Goal: Task Accomplishment & Management: Complete application form

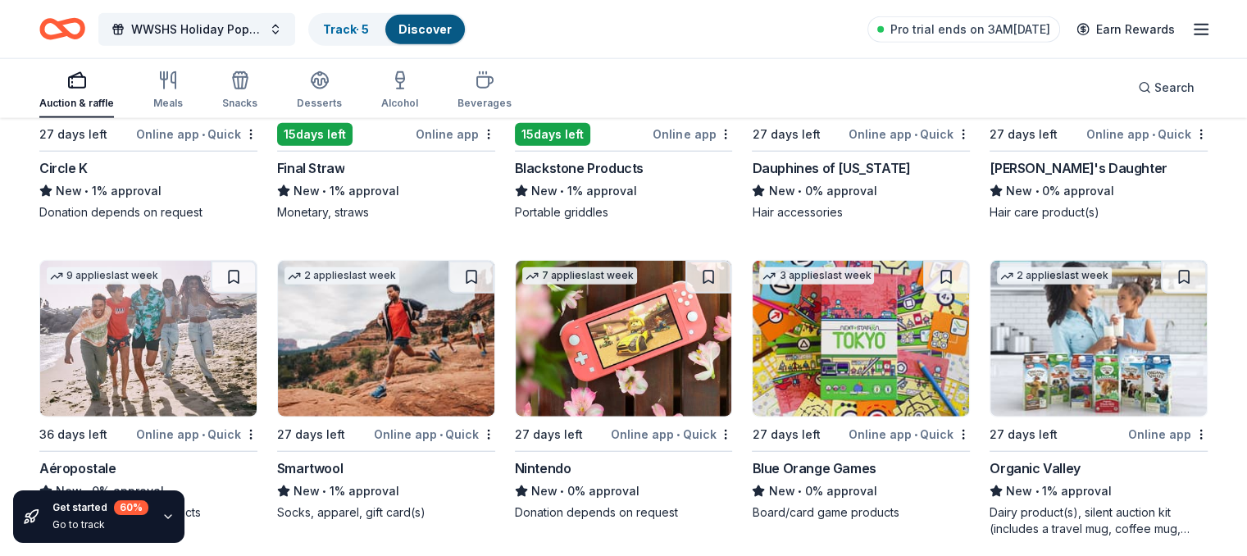
scroll to position [16508, 0]
click at [169, 511] on icon "button" at bounding box center [168, 516] width 13 height 13
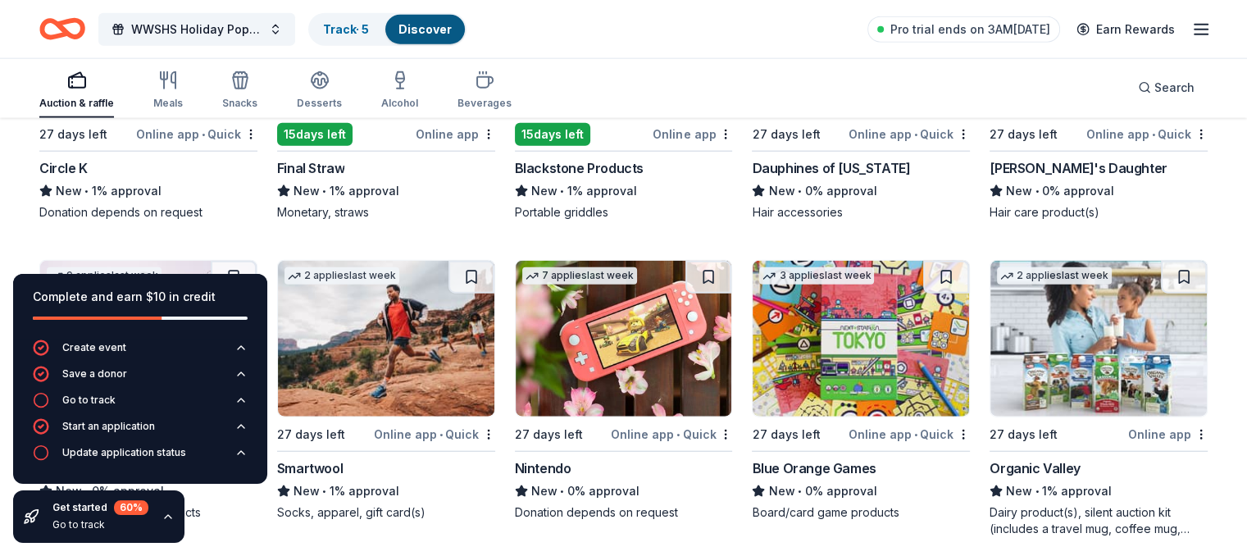
click at [169, 511] on icon "button" at bounding box center [168, 516] width 13 height 13
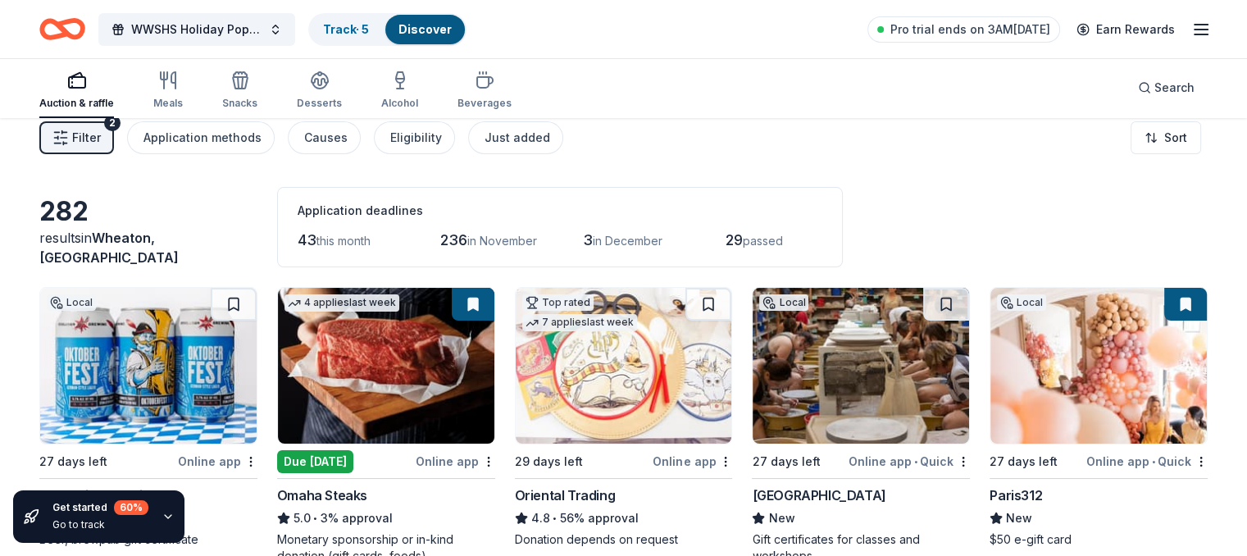
scroll to position [0, 0]
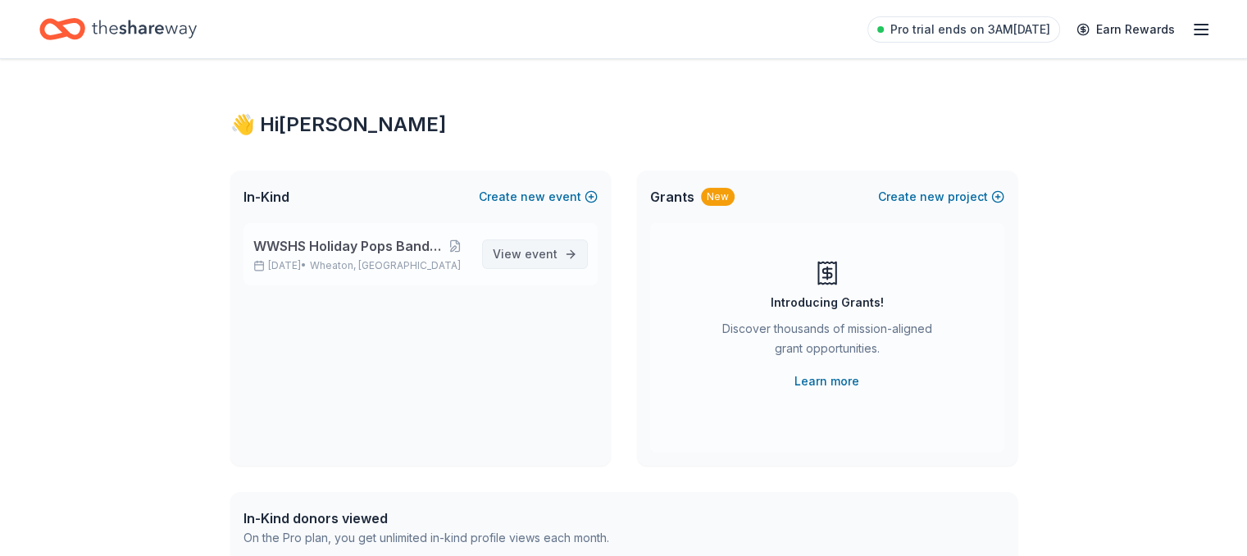
click at [522, 253] on span "View event" at bounding box center [525, 254] width 65 height 20
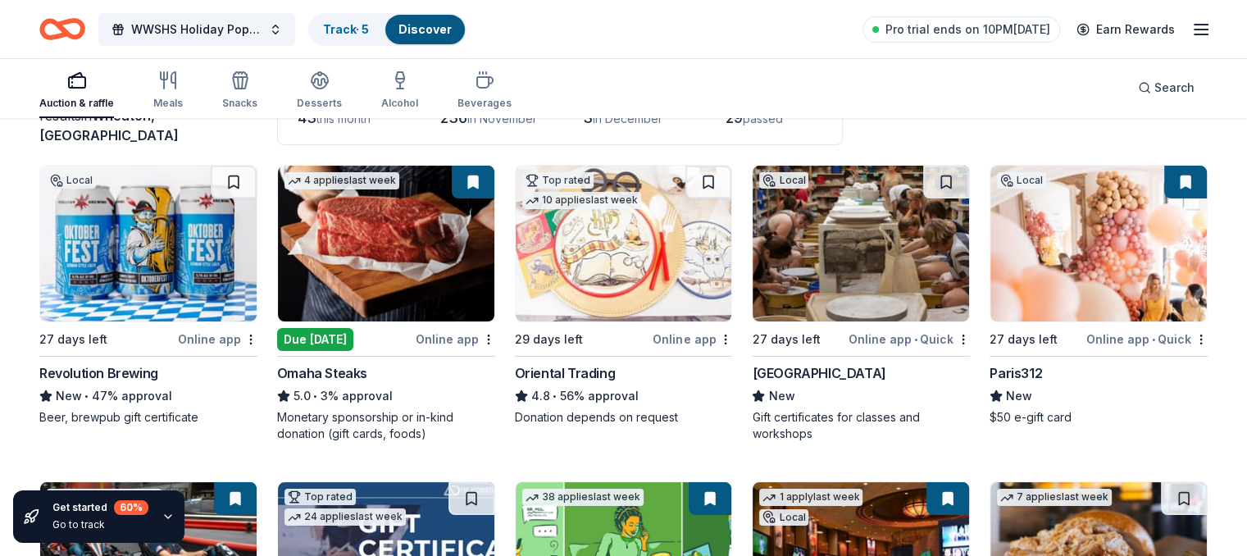
scroll to position [144, 0]
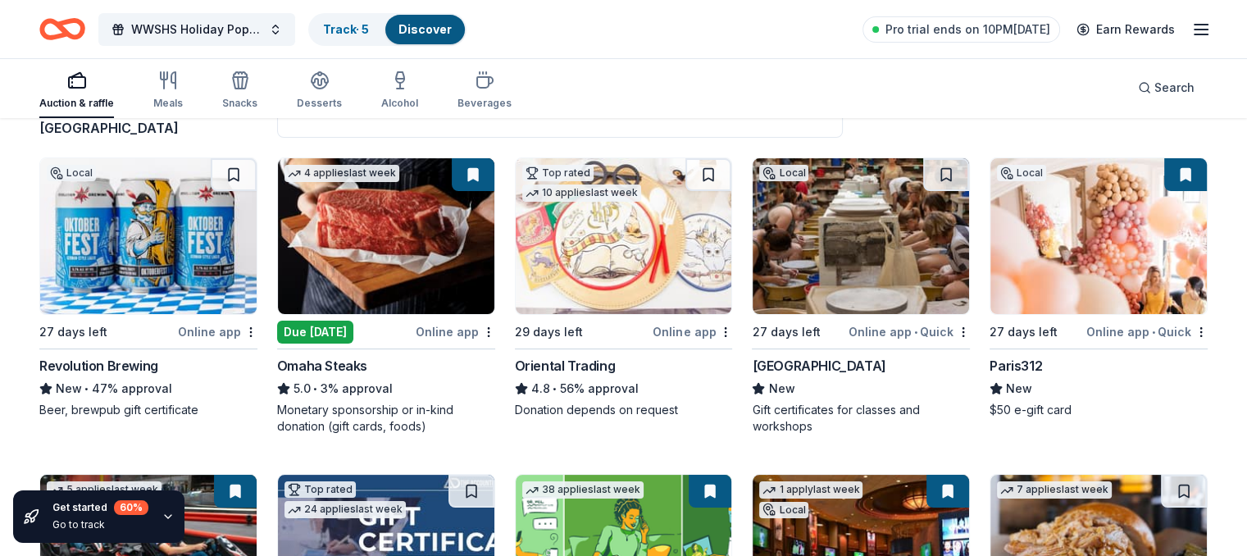
click at [578, 362] on div "Oriental Trading" at bounding box center [565, 366] width 101 height 20
click at [158, 302] on img at bounding box center [148, 236] width 217 height 156
click at [1192, 32] on icon "button" at bounding box center [1202, 30] width 20 height 20
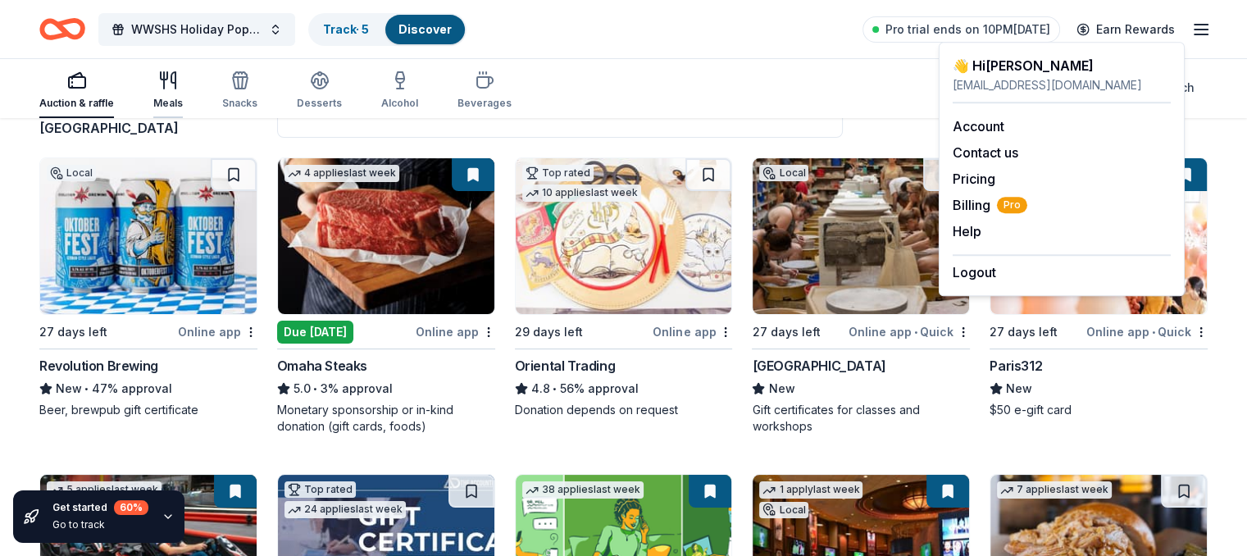
click at [178, 83] on icon "button" at bounding box center [168, 81] width 20 height 20
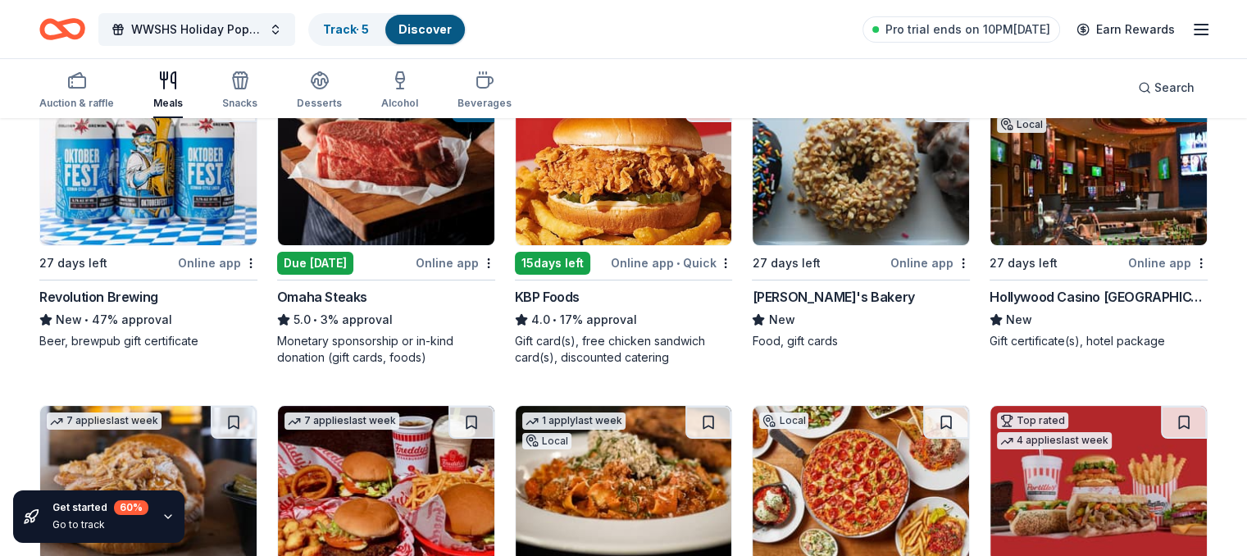
scroll to position [230, 0]
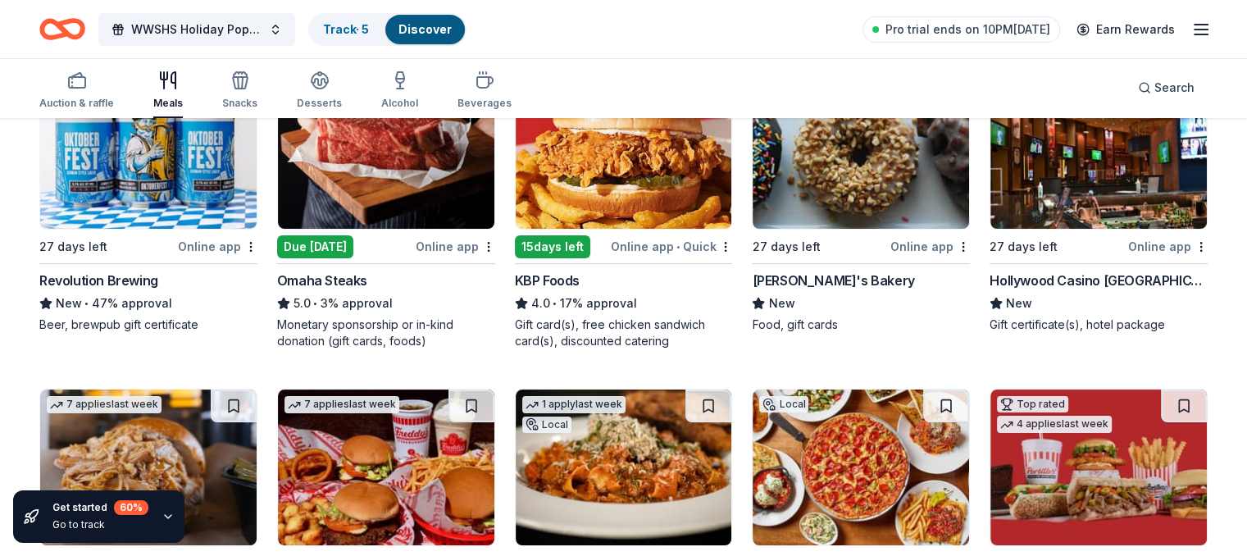
click at [1077, 227] on img at bounding box center [1099, 151] width 217 height 156
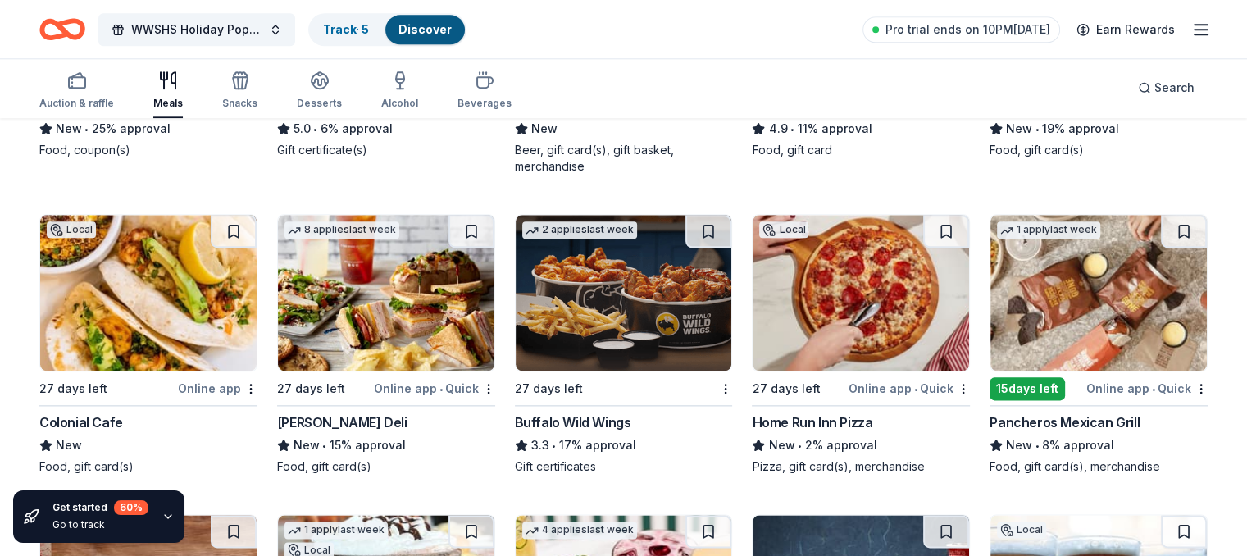
scroll to position [1958, 0]
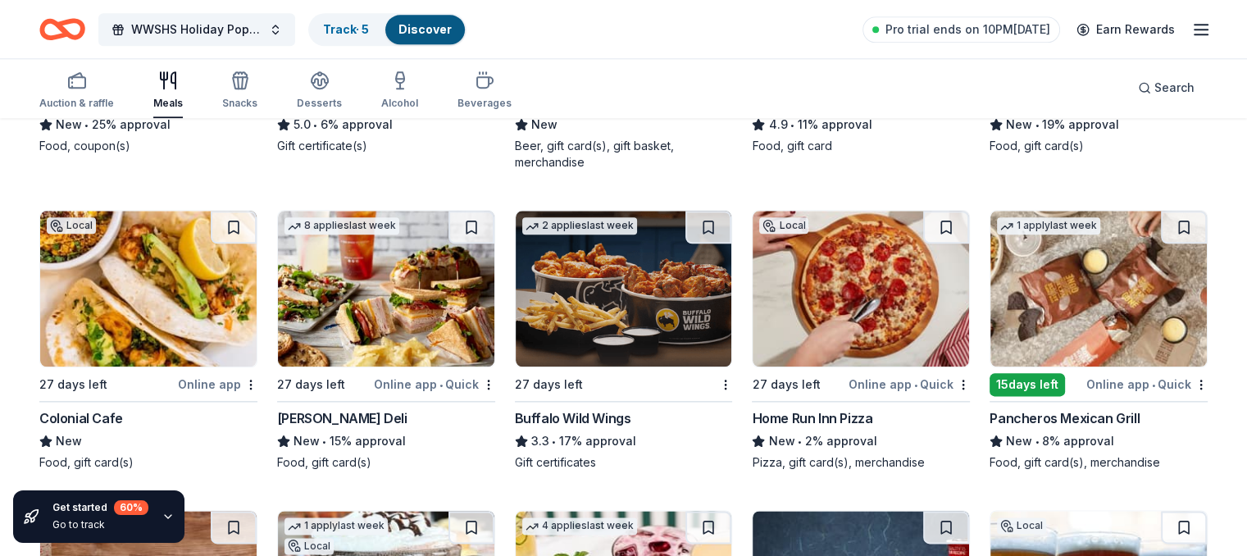
click at [631, 286] on img at bounding box center [624, 289] width 217 height 156
click at [883, 270] on img at bounding box center [861, 289] width 217 height 156
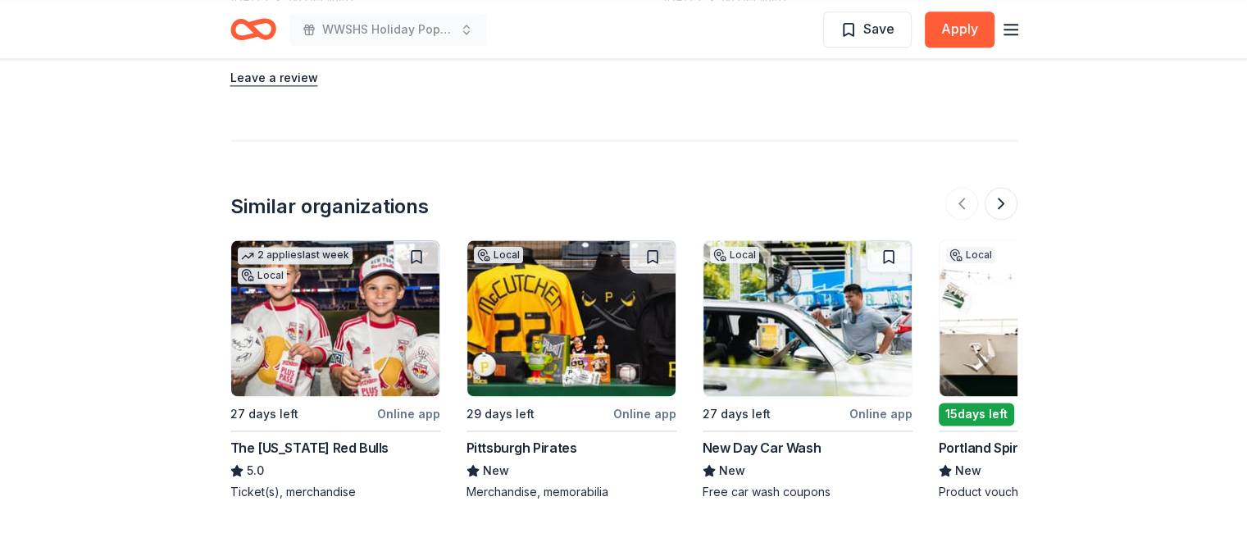
scroll to position [2174, 0]
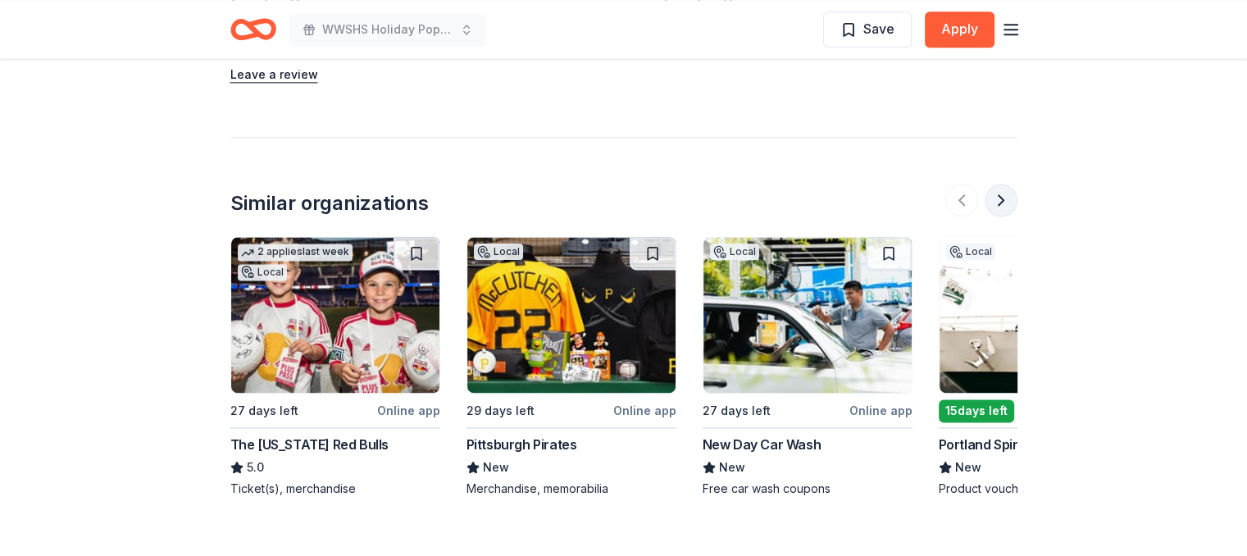
click at [1007, 194] on button at bounding box center [1001, 200] width 33 height 33
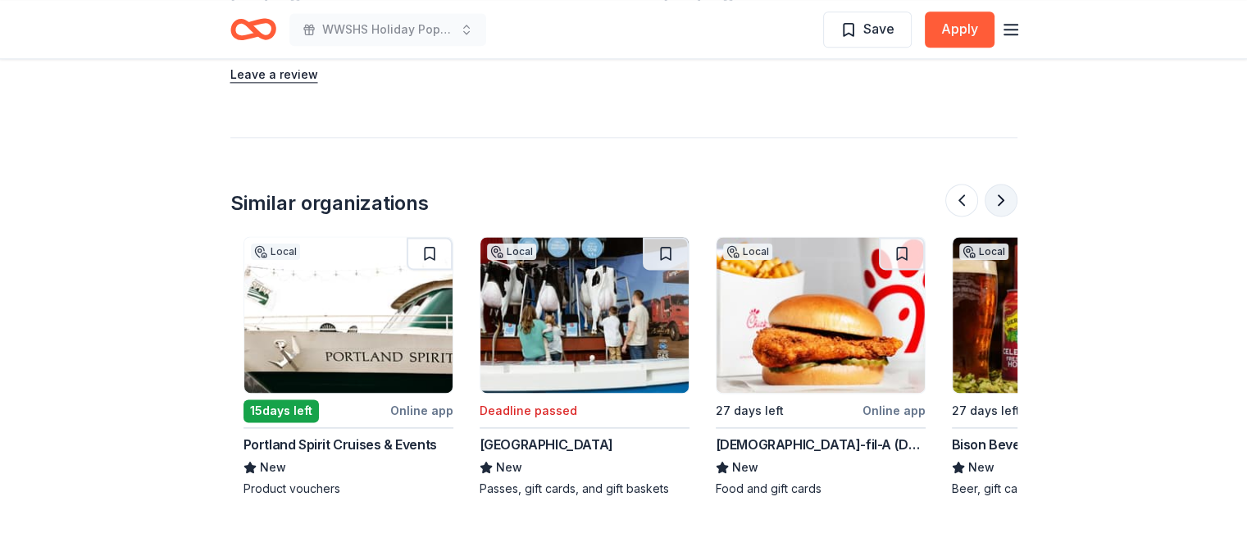
scroll to position [0, 709]
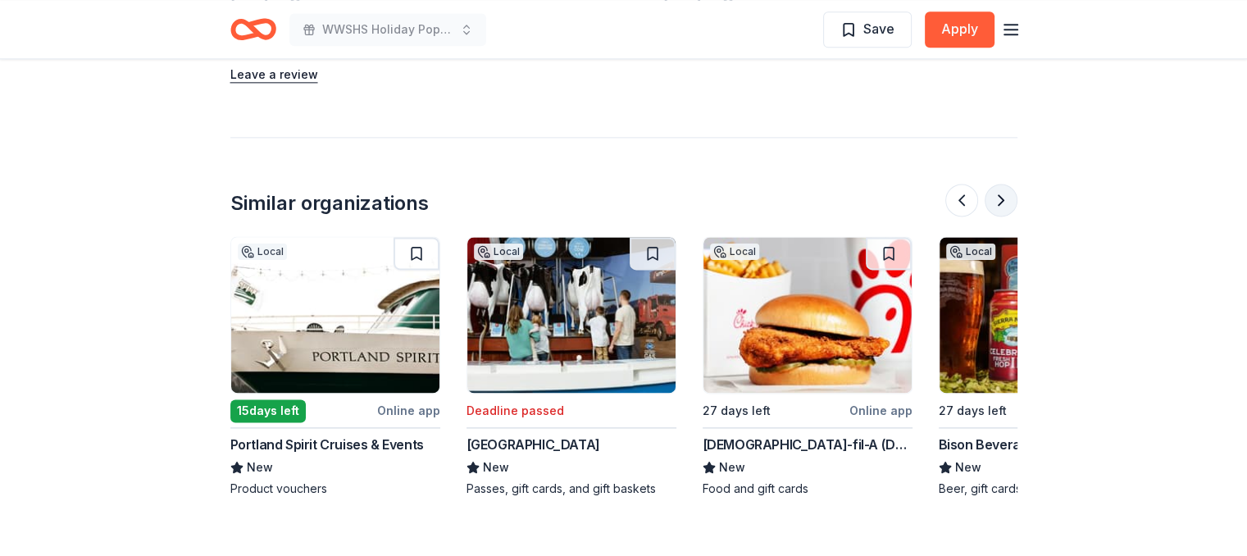
click at [997, 201] on button at bounding box center [1001, 200] width 33 height 33
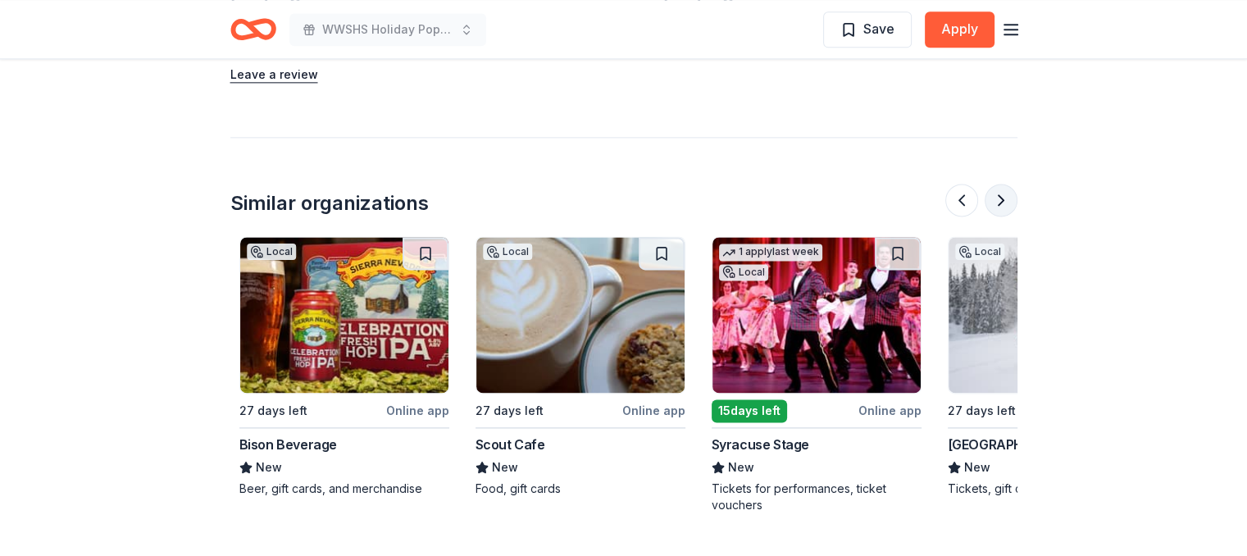
scroll to position [0, 1417]
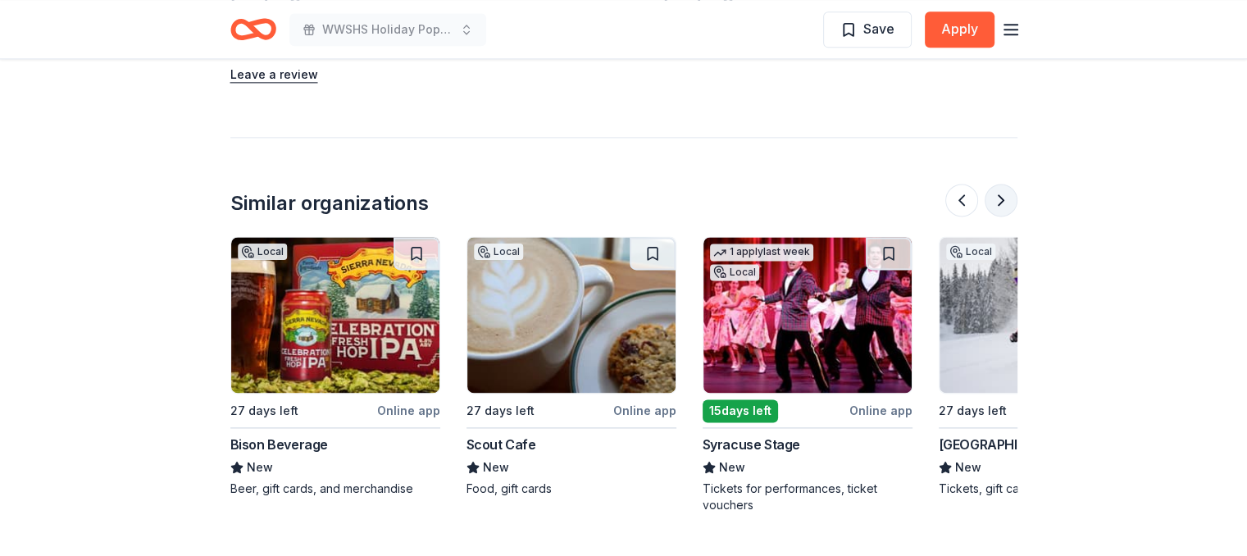
click at [1001, 199] on button at bounding box center [1001, 200] width 33 height 33
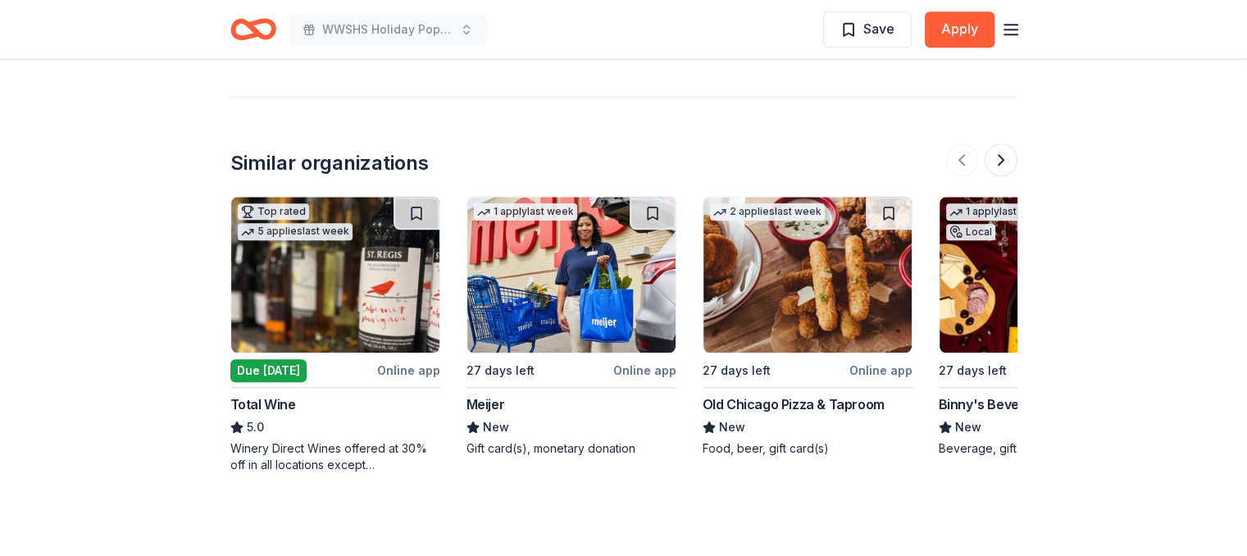
scroll to position [1890, 0]
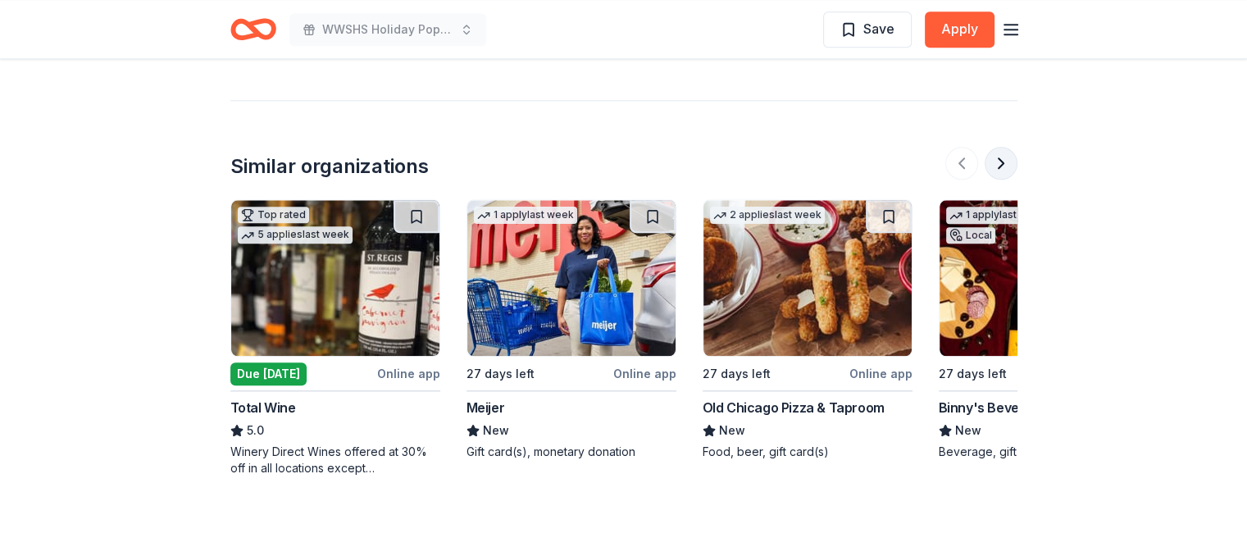
click at [1001, 147] on button at bounding box center [1001, 163] width 33 height 33
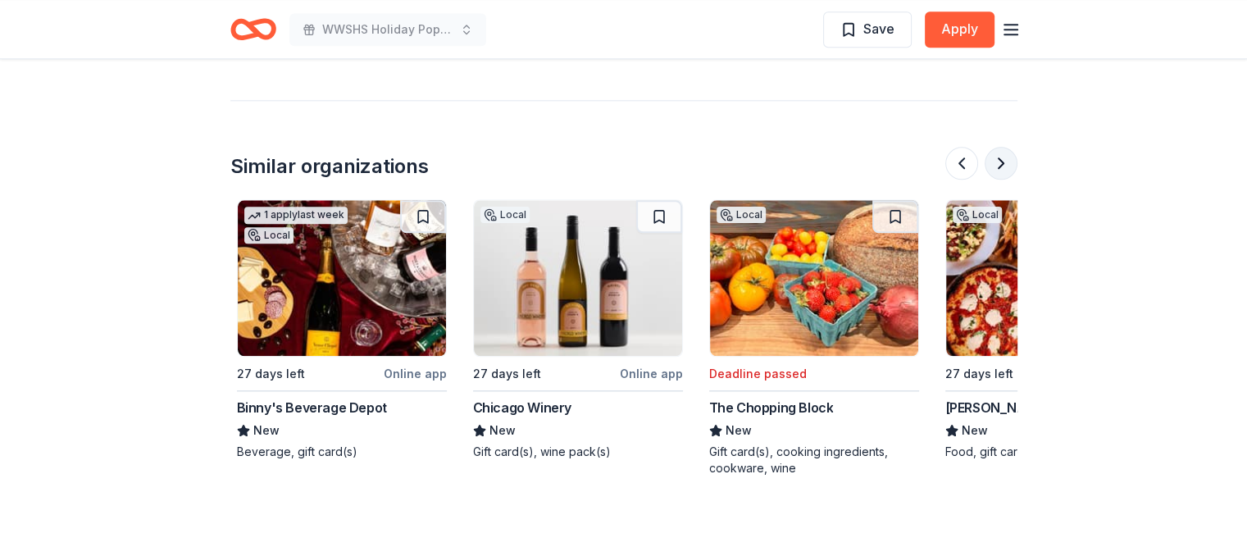
scroll to position [0, 709]
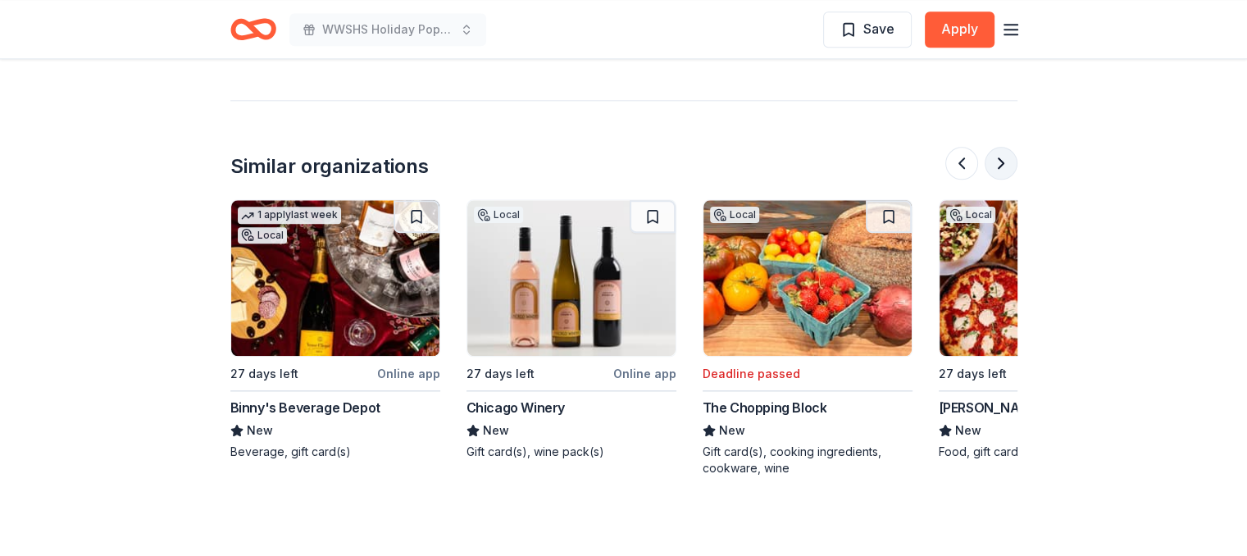
click at [1001, 147] on button at bounding box center [1001, 163] width 33 height 33
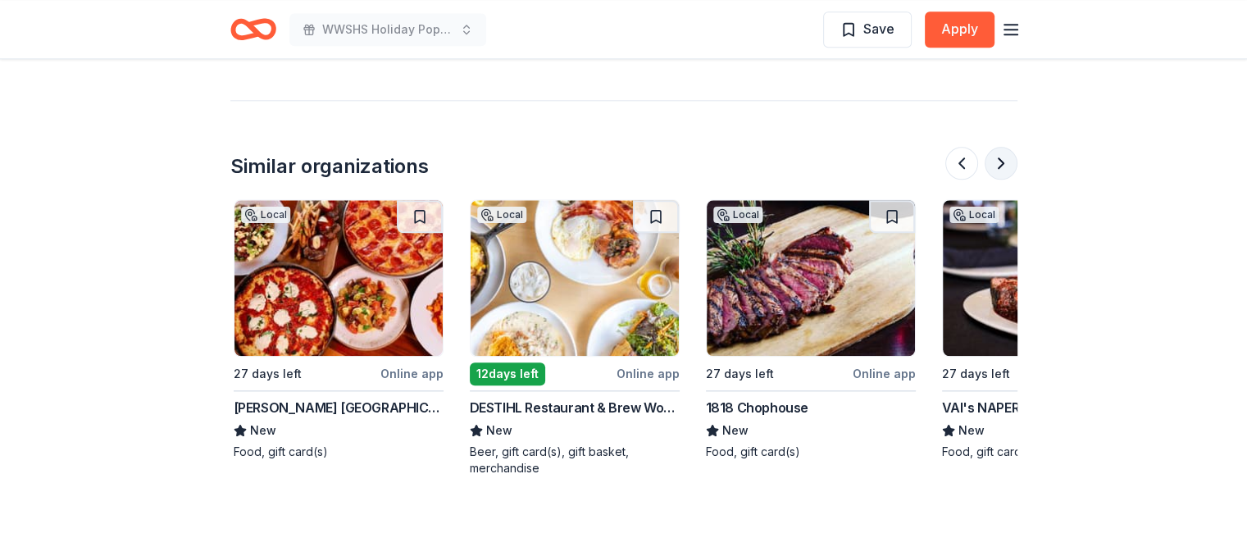
scroll to position [0, 1417]
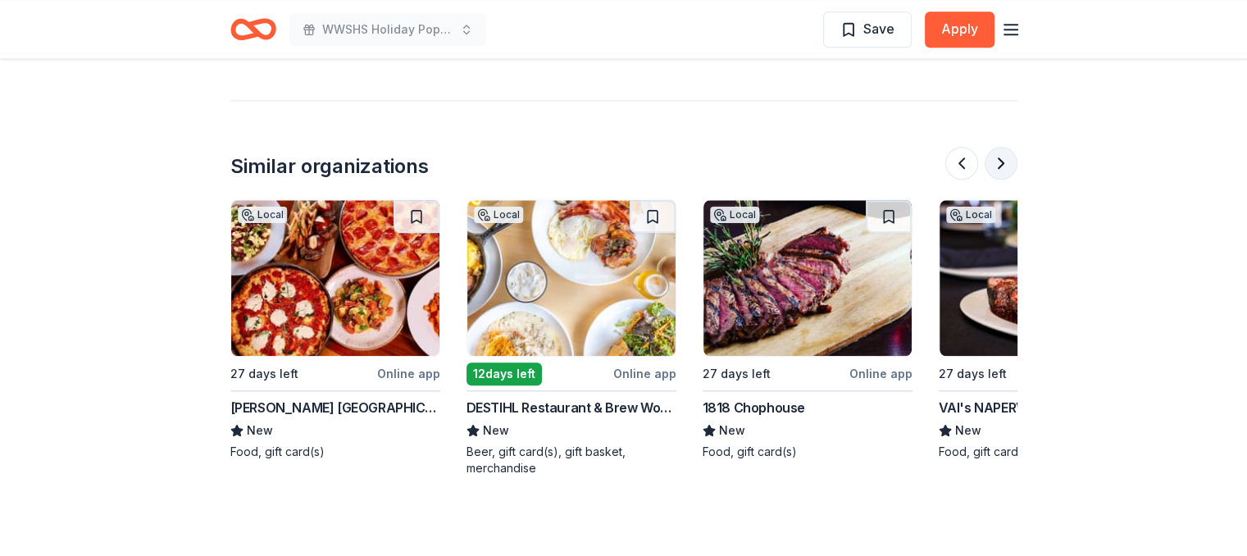
click at [1001, 147] on button at bounding box center [1001, 163] width 33 height 33
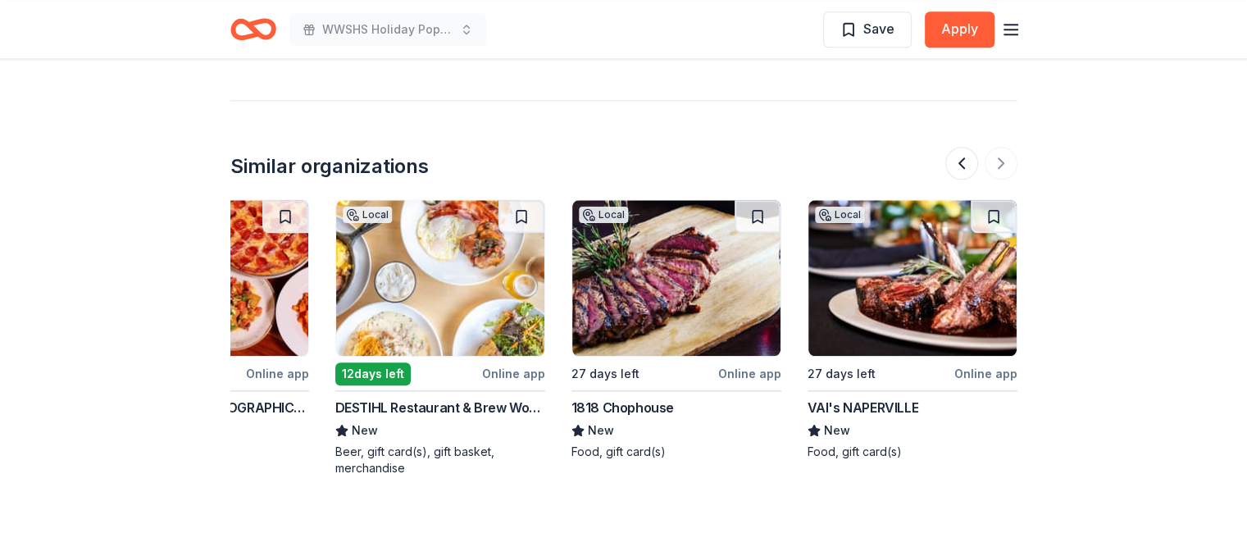
click at [418, 299] on img at bounding box center [440, 278] width 208 height 156
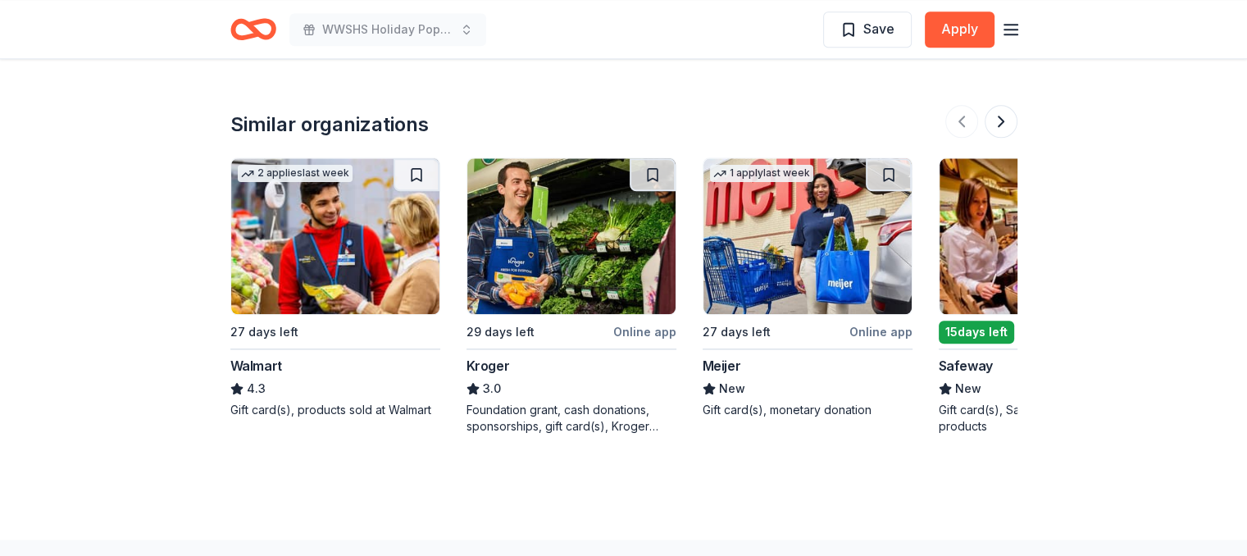
scroll to position [1913, 0]
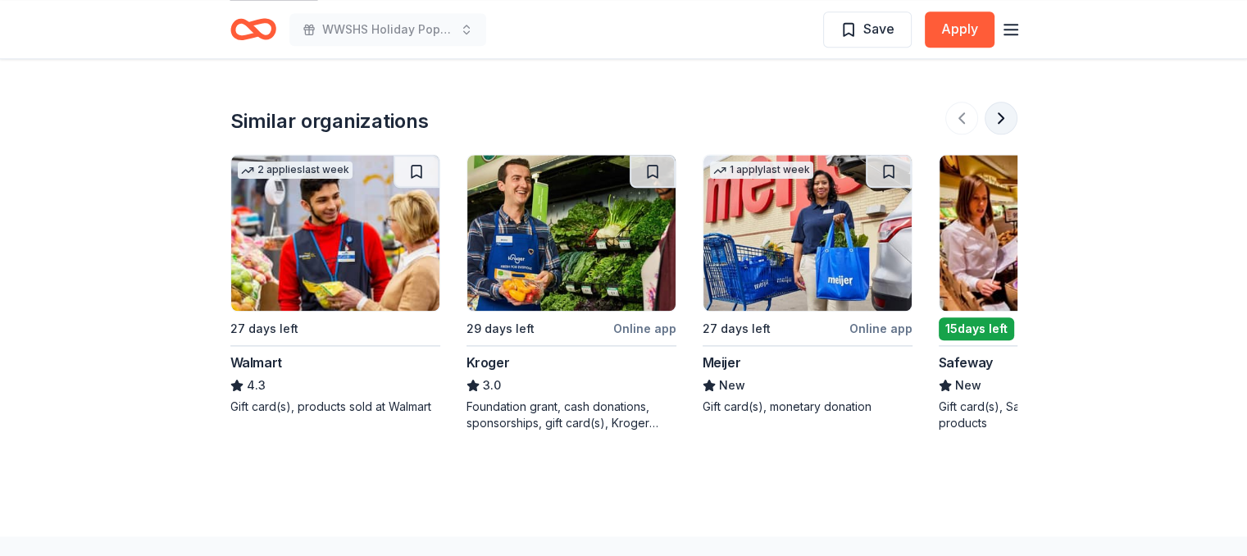
click at [1003, 111] on button at bounding box center [1001, 118] width 33 height 33
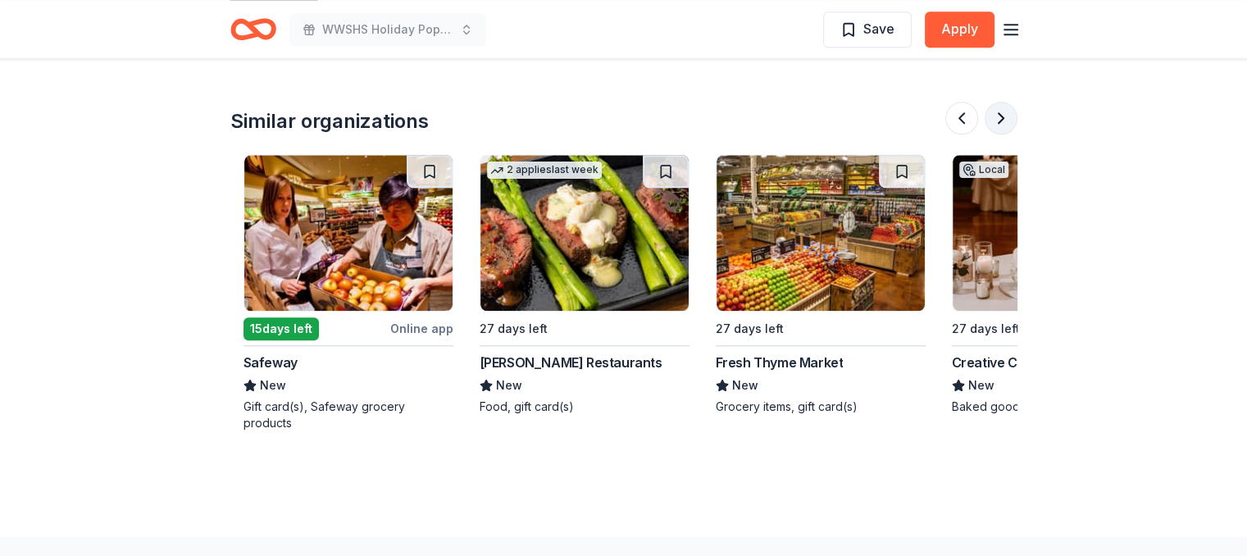
scroll to position [0, 709]
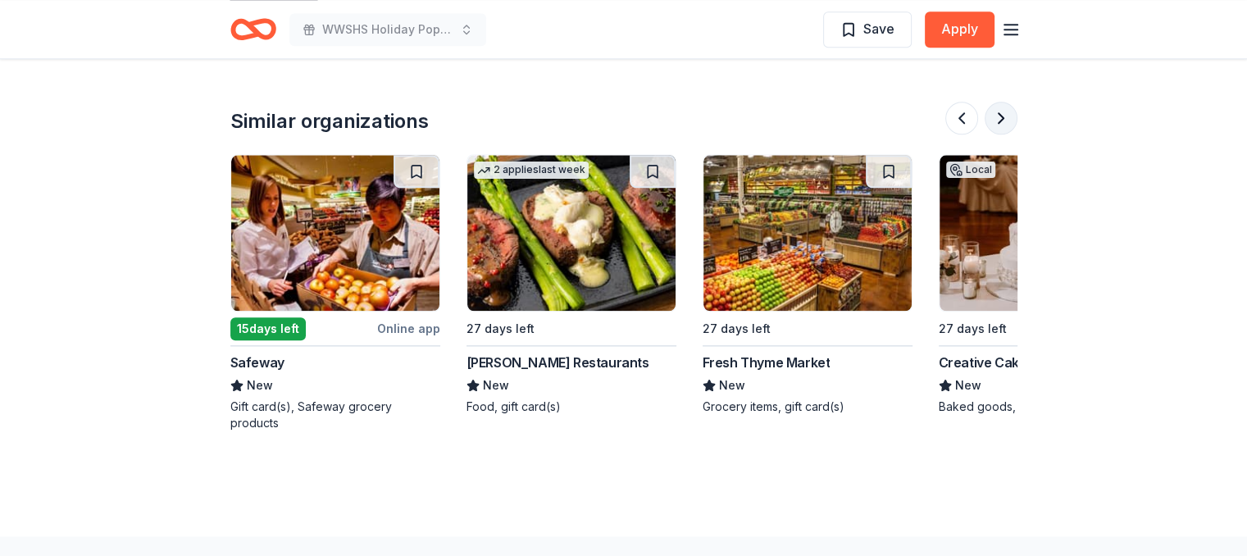
click at [1003, 111] on button at bounding box center [1001, 118] width 33 height 33
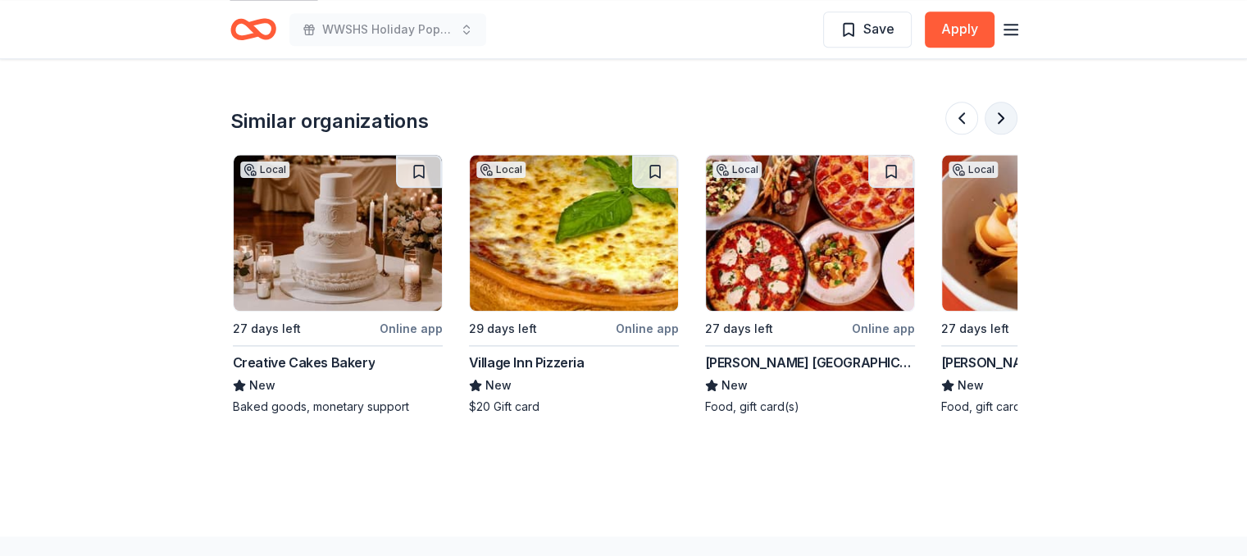
scroll to position [0, 1417]
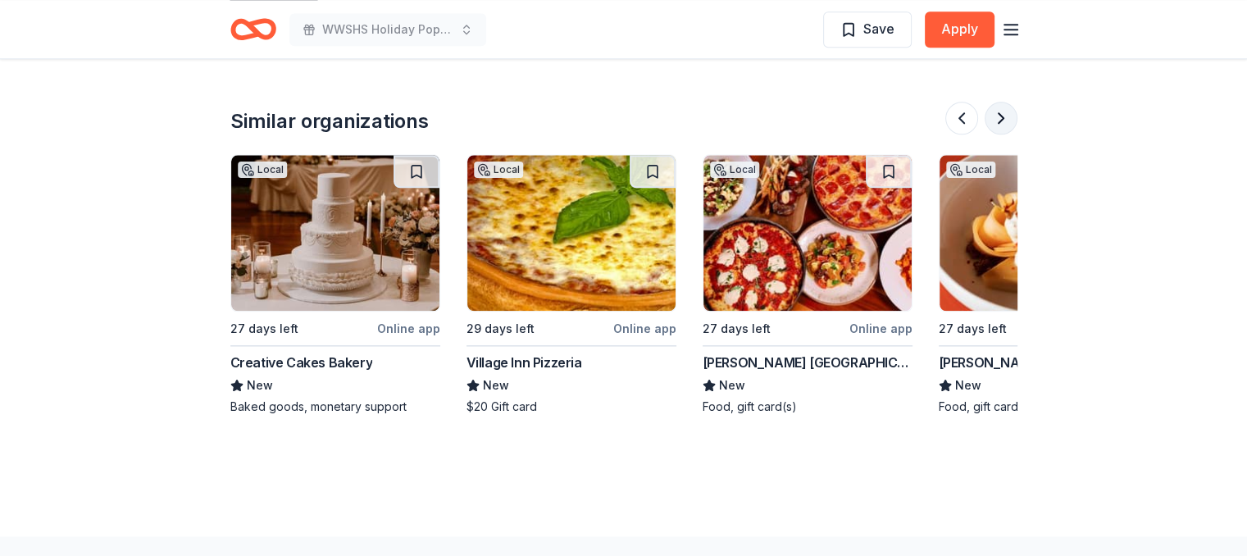
click at [1003, 111] on button at bounding box center [1001, 118] width 33 height 33
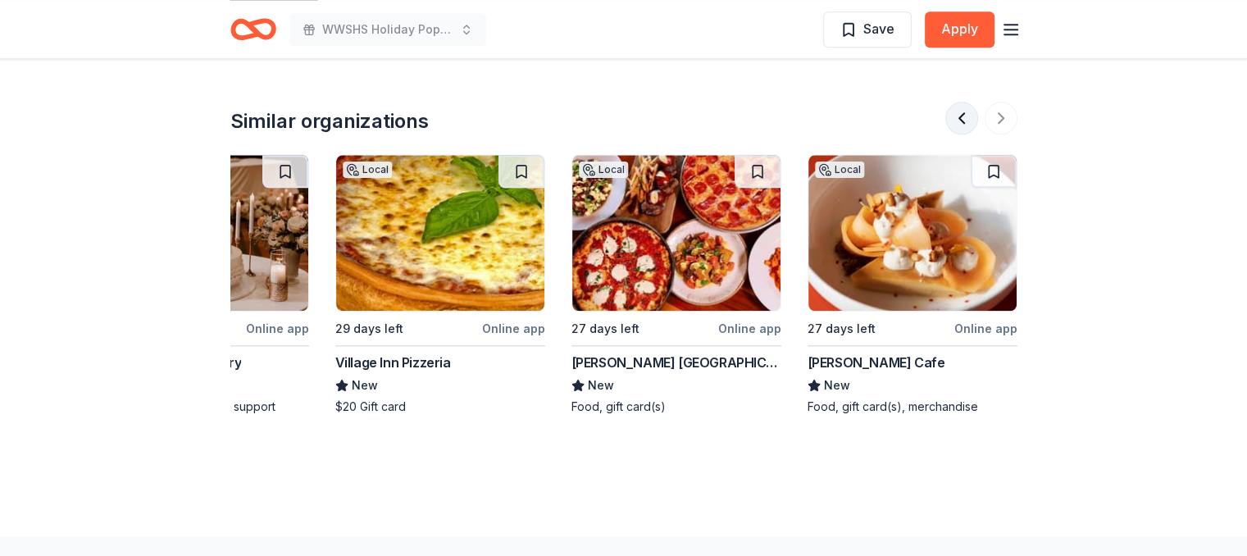
click at [959, 116] on button at bounding box center [962, 118] width 33 height 33
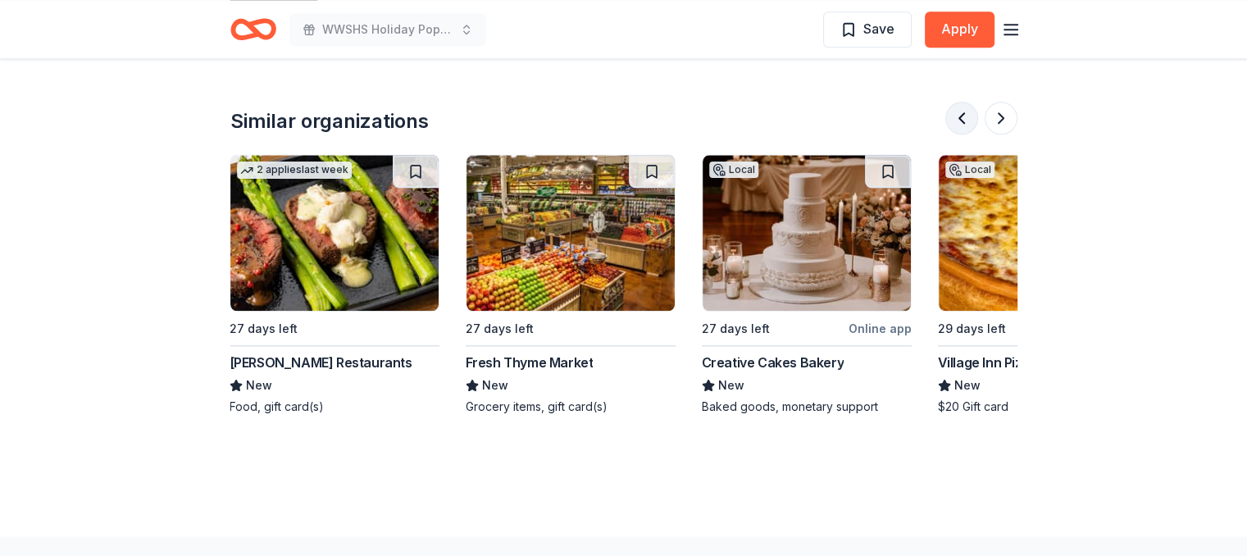
scroll to position [0, 945]
click at [610, 206] on img at bounding box center [571, 233] width 208 height 156
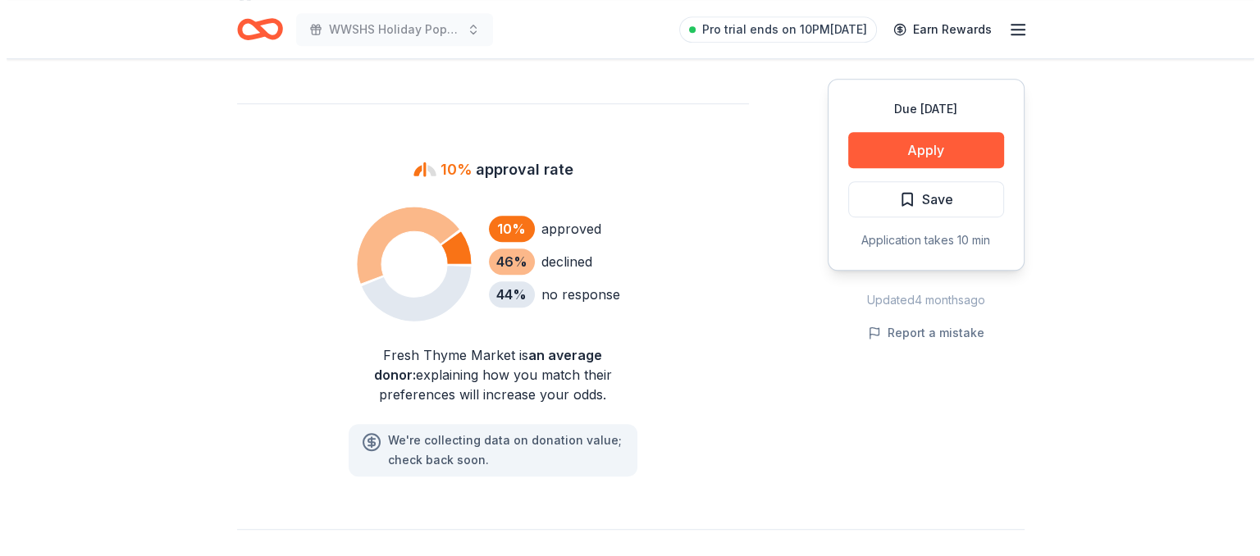
scroll to position [1064, 0]
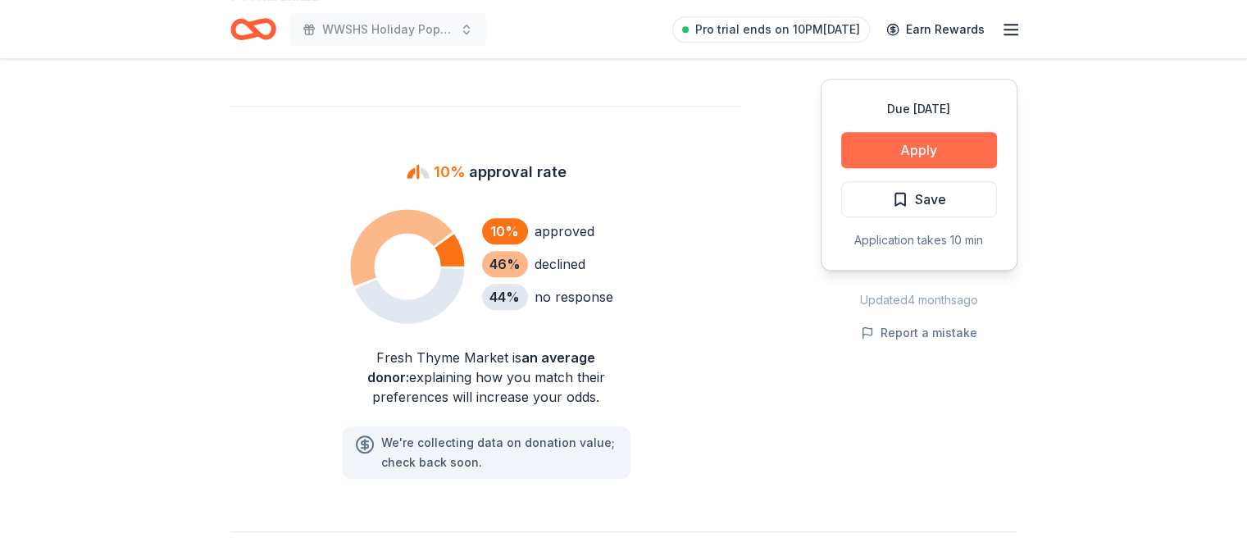
click at [946, 144] on button "Apply" at bounding box center [919, 150] width 156 height 36
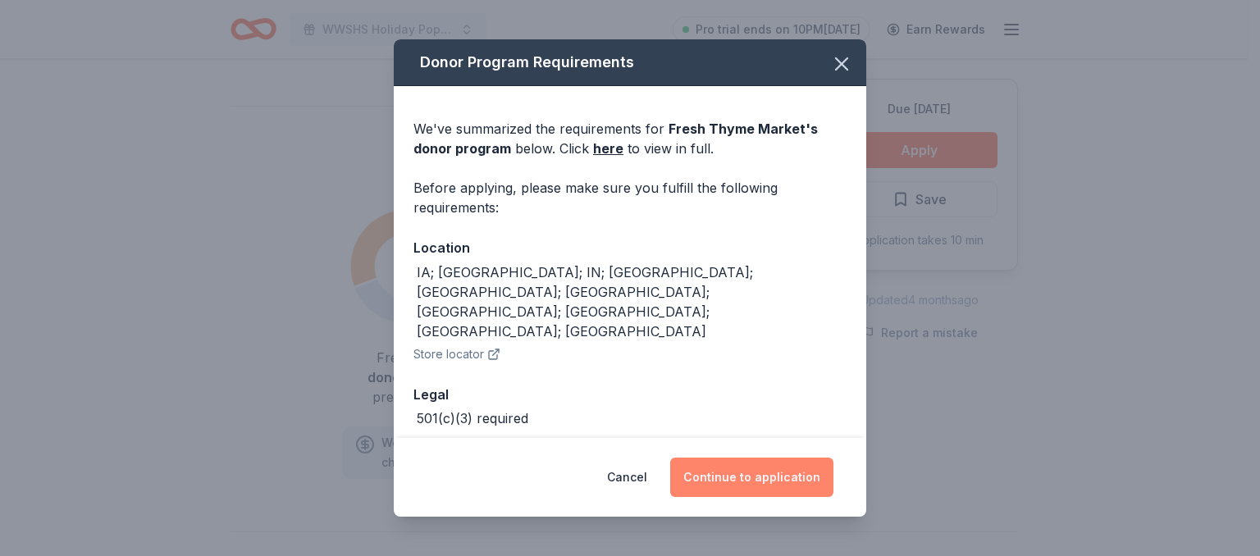
click at [755, 482] on button "Continue to application" at bounding box center [751, 477] width 163 height 39
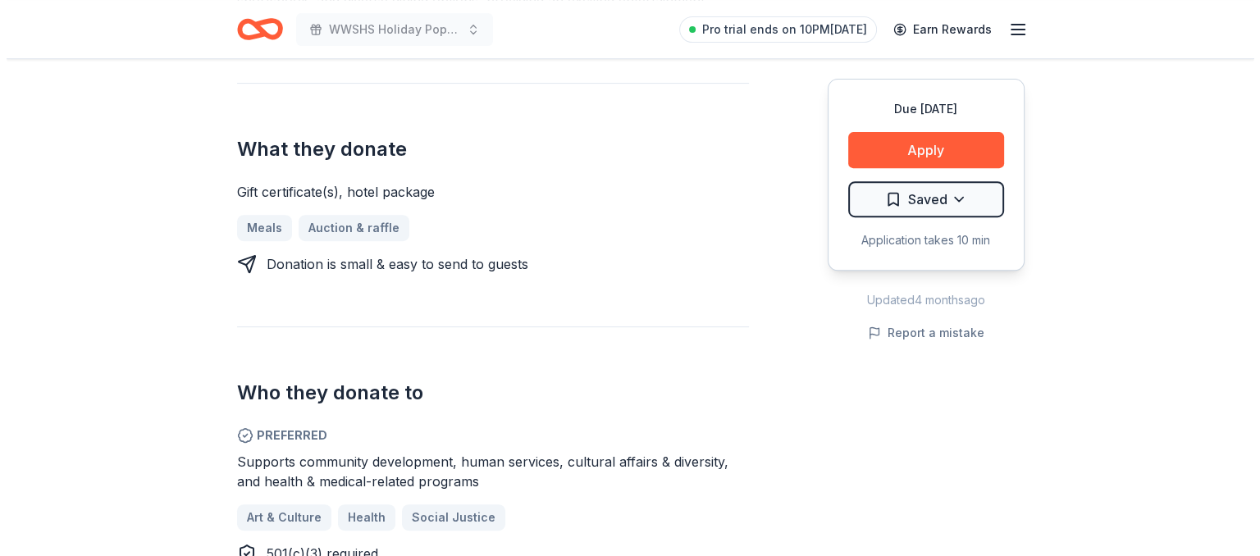
scroll to position [623, 0]
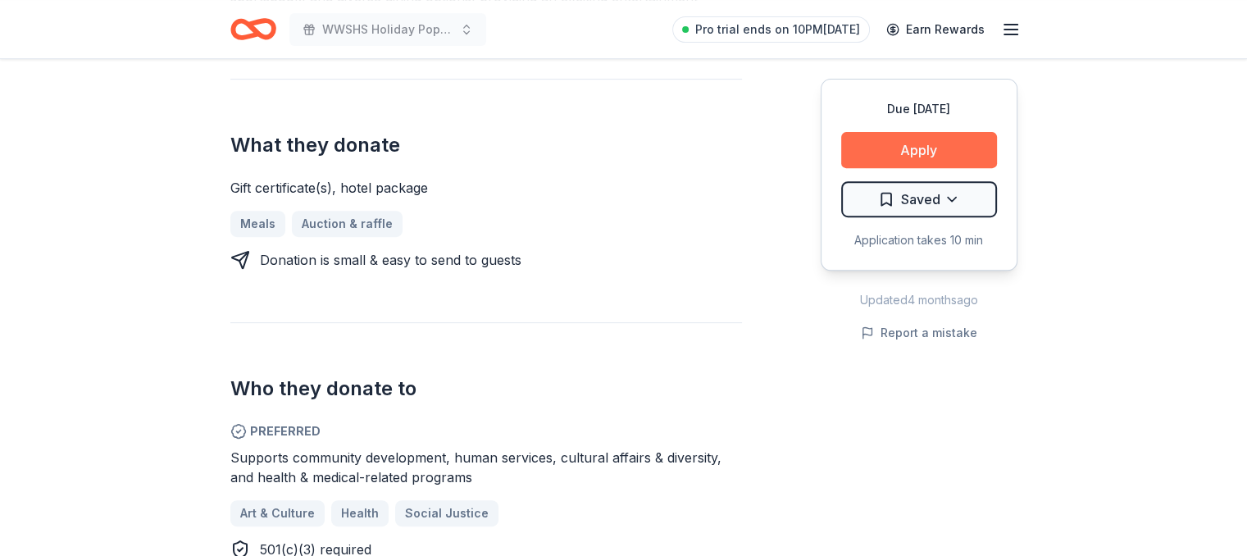
click at [948, 154] on button "Apply" at bounding box center [919, 150] width 156 height 36
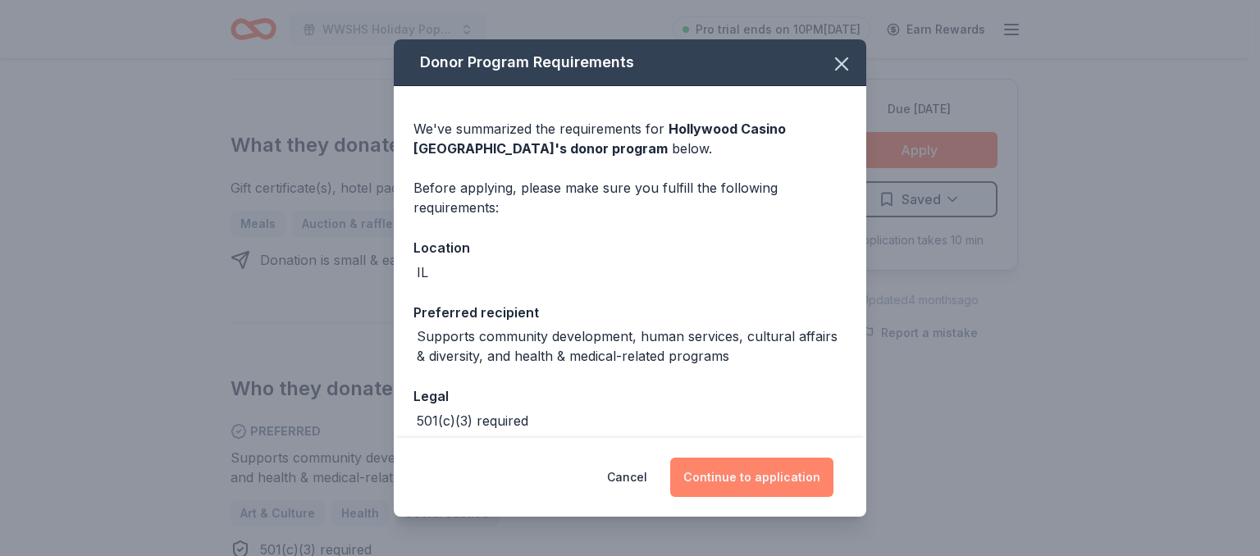
click at [752, 468] on button "Continue to application" at bounding box center [751, 477] width 163 height 39
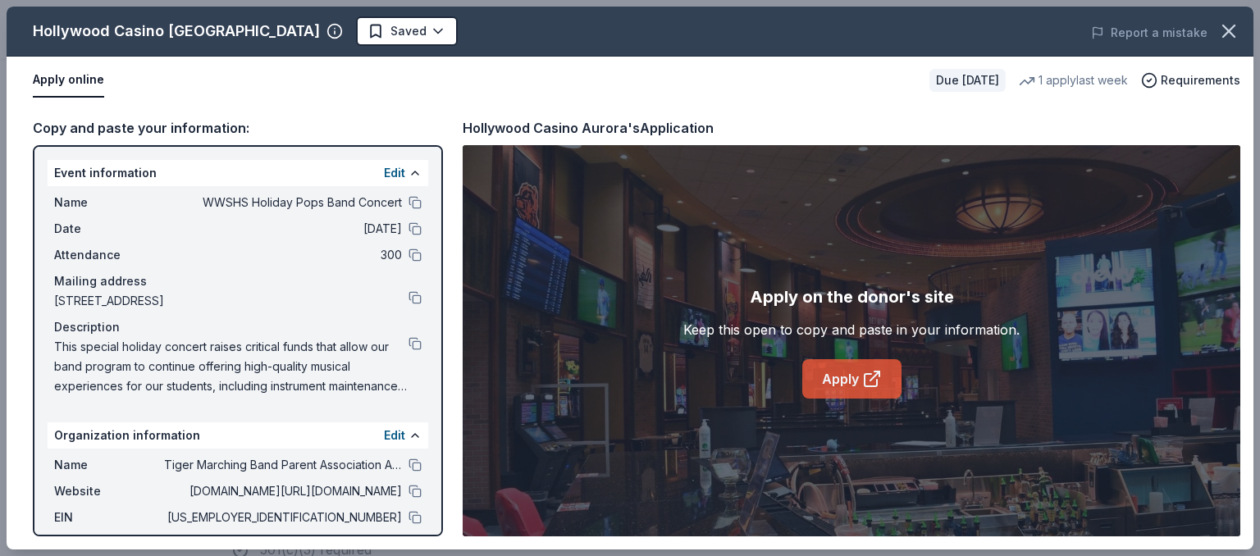
click at [839, 376] on link "Apply" at bounding box center [851, 378] width 99 height 39
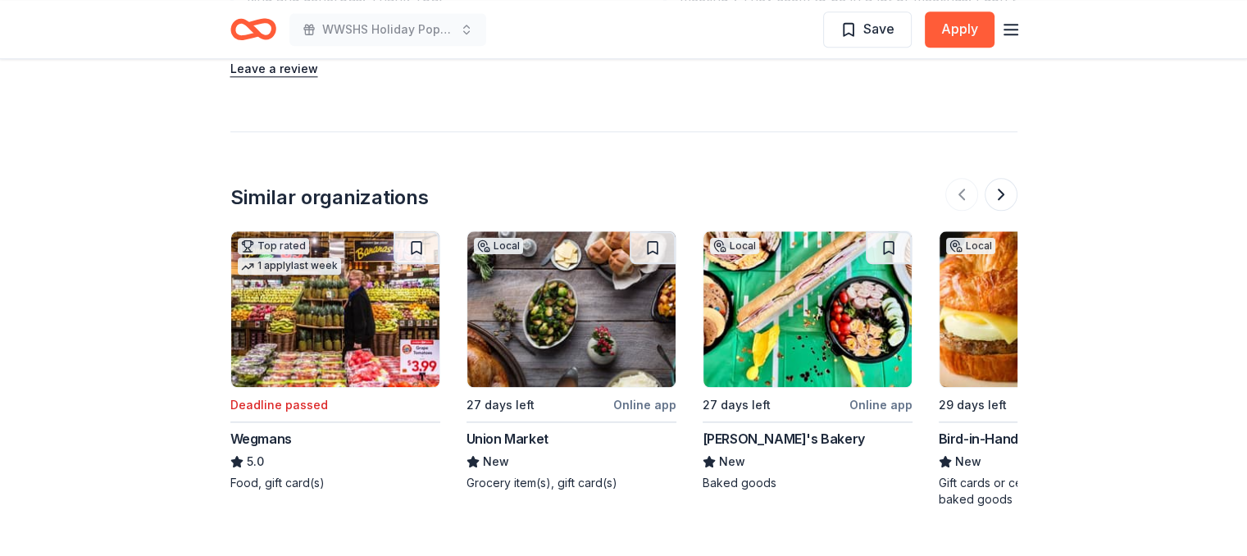
scroll to position [1792, 0]
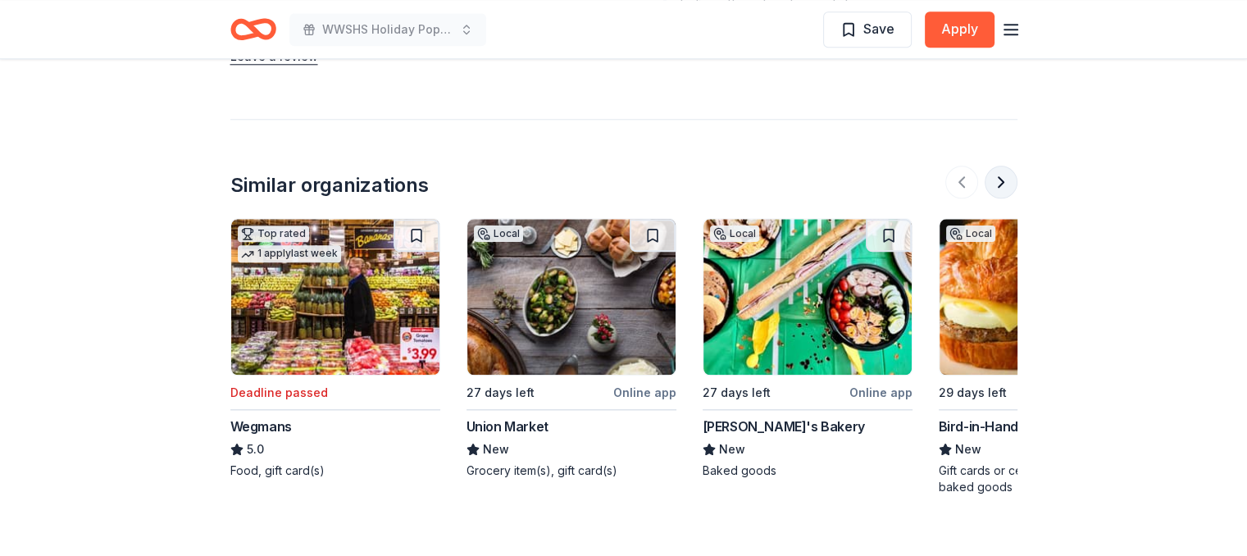
click at [1002, 176] on button at bounding box center [1001, 182] width 33 height 33
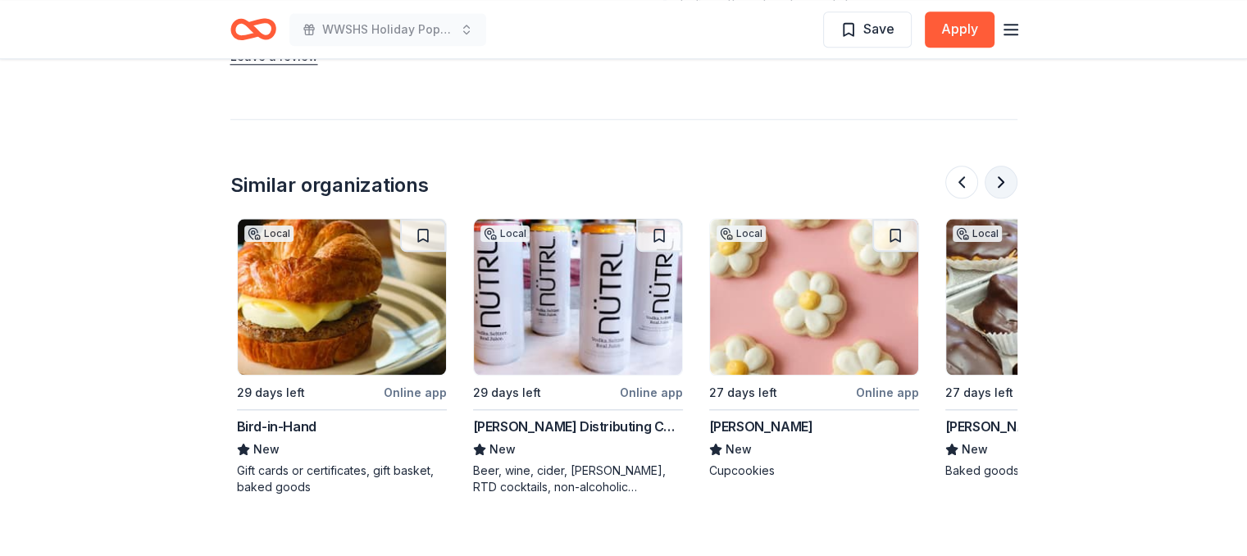
scroll to position [0, 709]
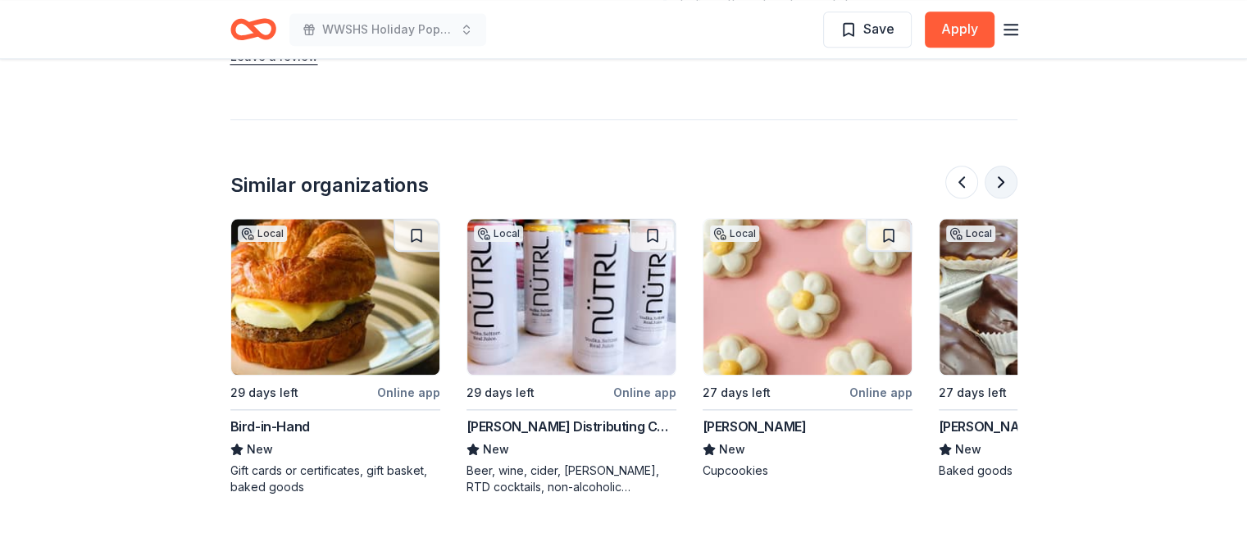
click at [1002, 176] on button at bounding box center [1001, 182] width 33 height 33
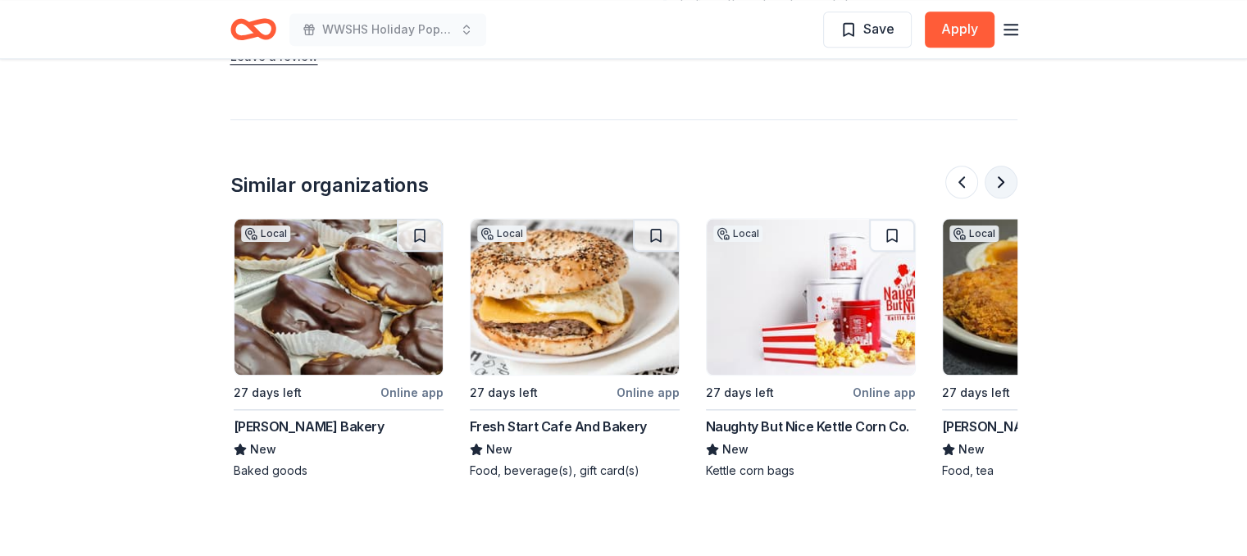
scroll to position [0, 1417]
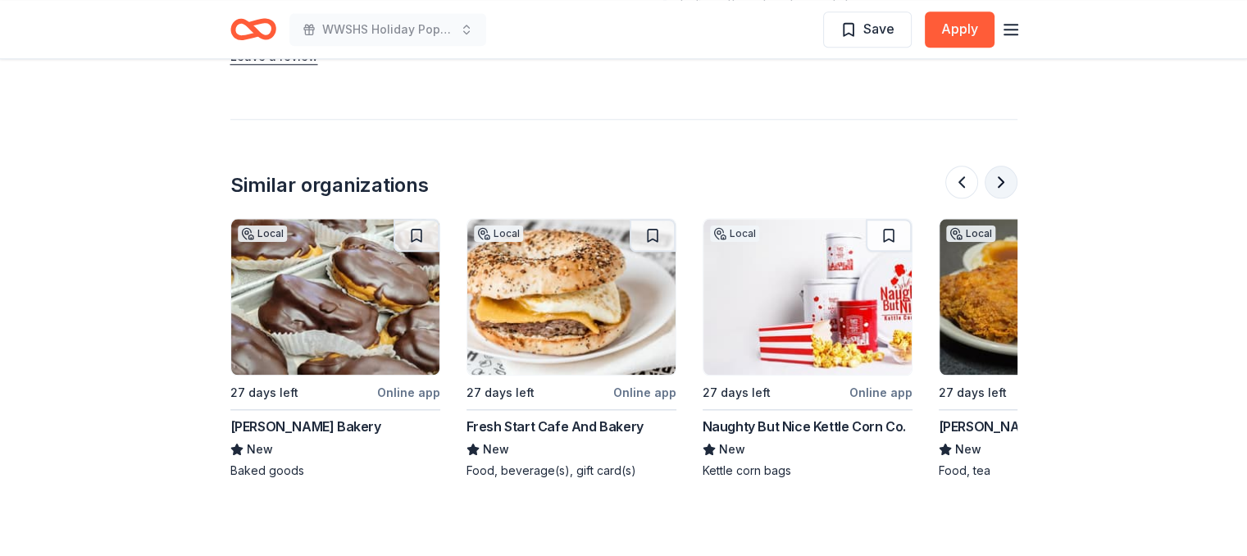
click at [1002, 176] on button at bounding box center [1001, 182] width 33 height 33
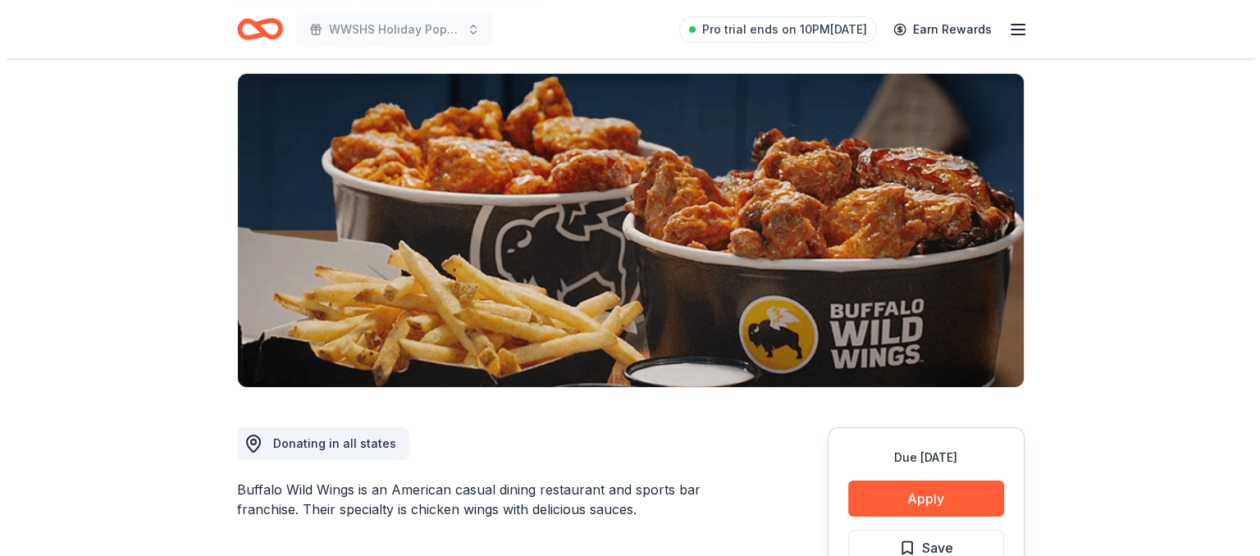
scroll to position [164, 0]
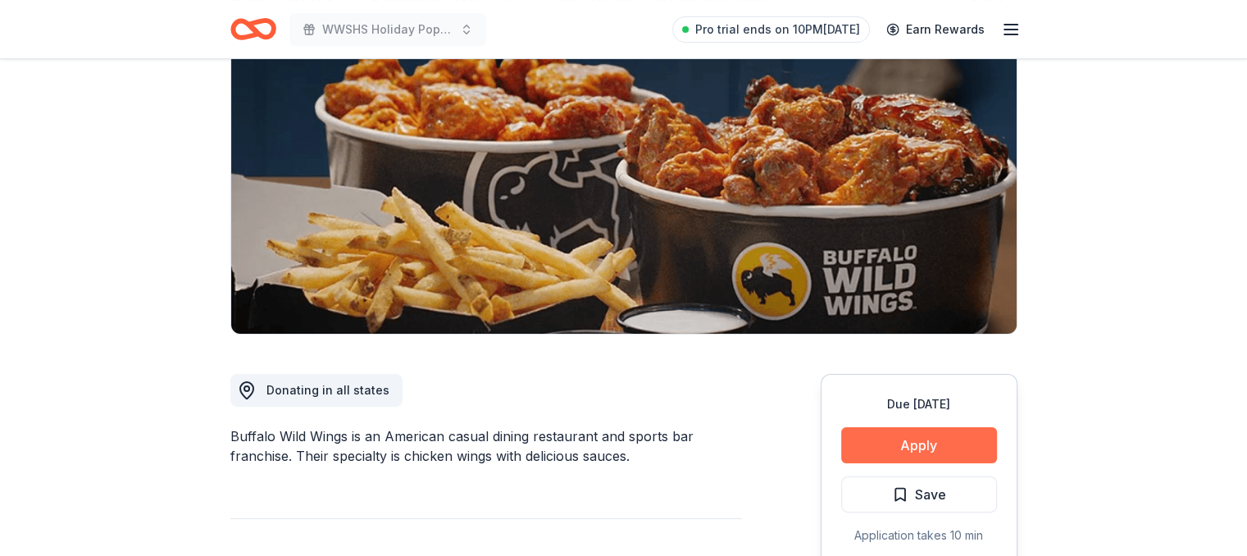
click at [923, 438] on button "Apply" at bounding box center [919, 445] width 156 height 36
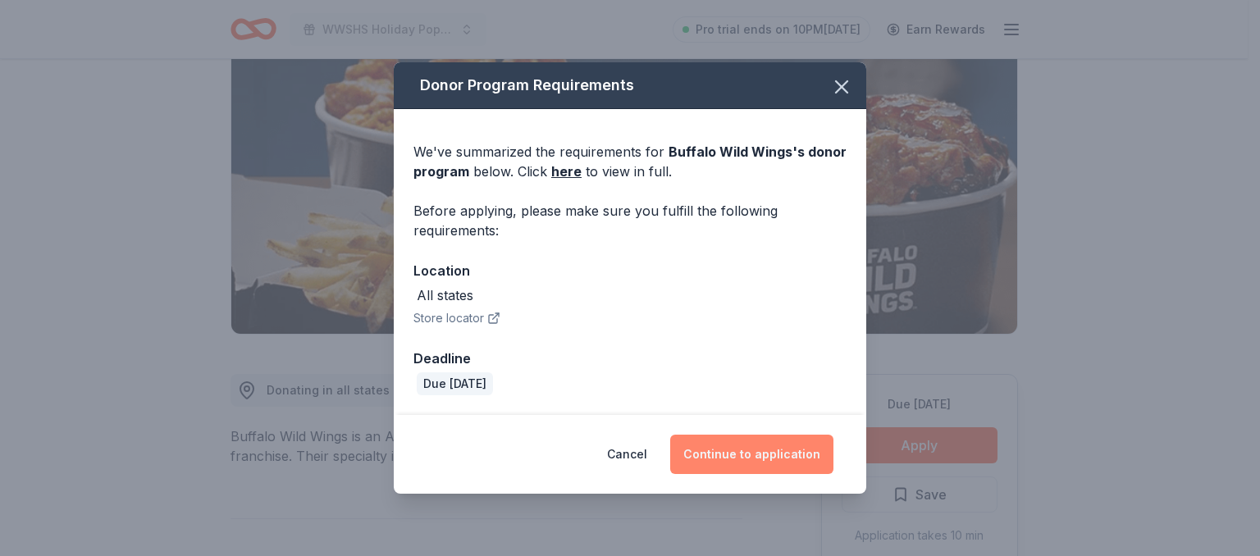
click at [714, 464] on button "Continue to application" at bounding box center [751, 454] width 163 height 39
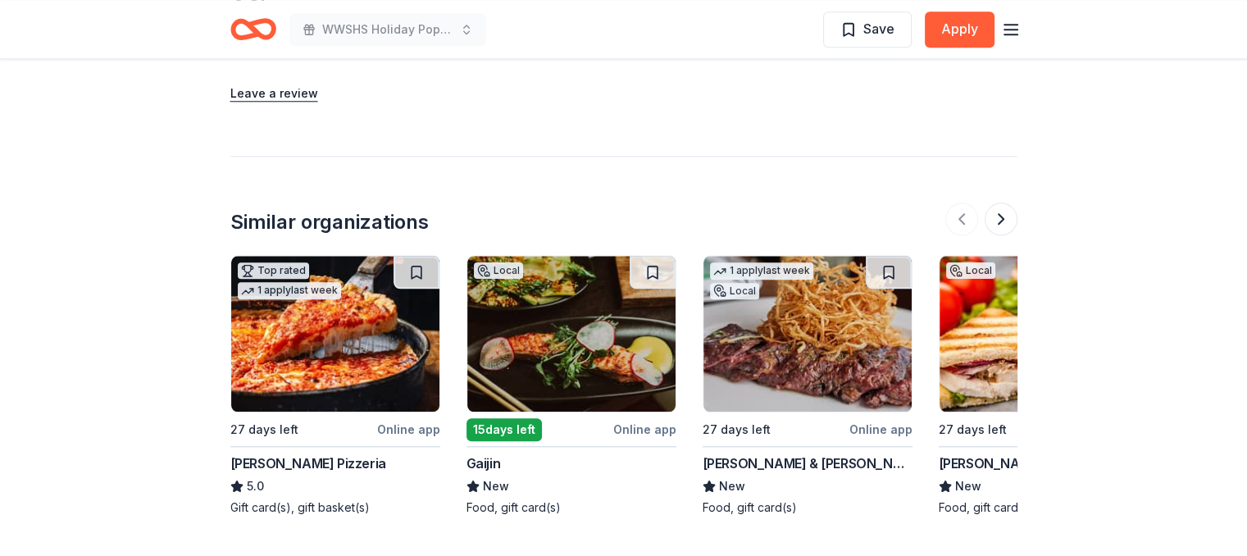
scroll to position [1672, 0]
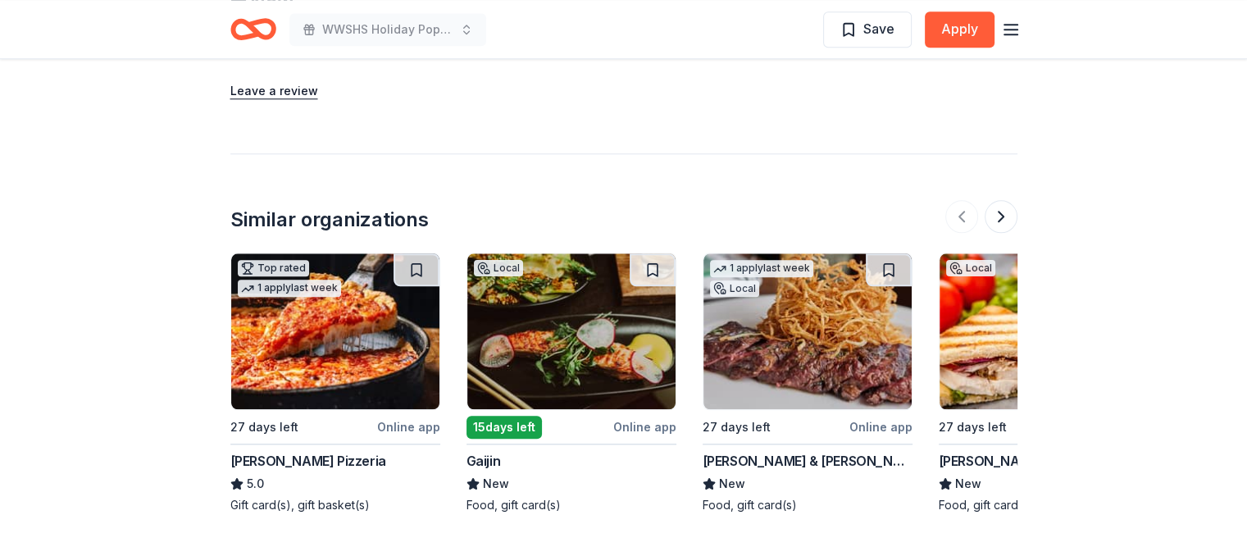
click at [317, 319] on img at bounding box center [335, 331] width 208 height 156
click at [817, 322] on img at bounding box center [808, 331] width 208 height 156
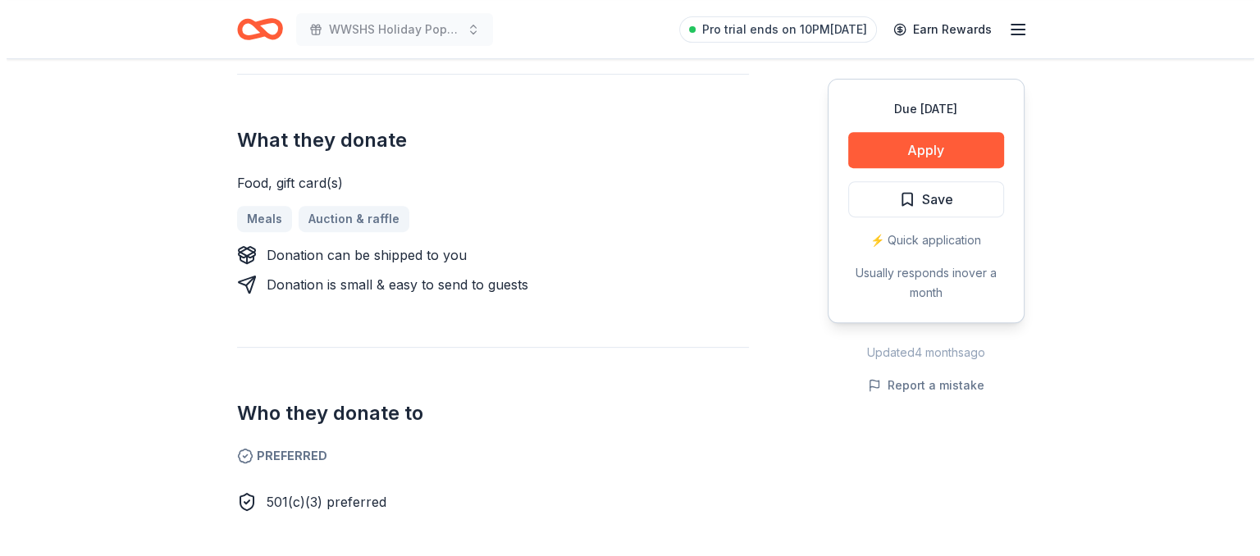
scroll to position [645, 0]
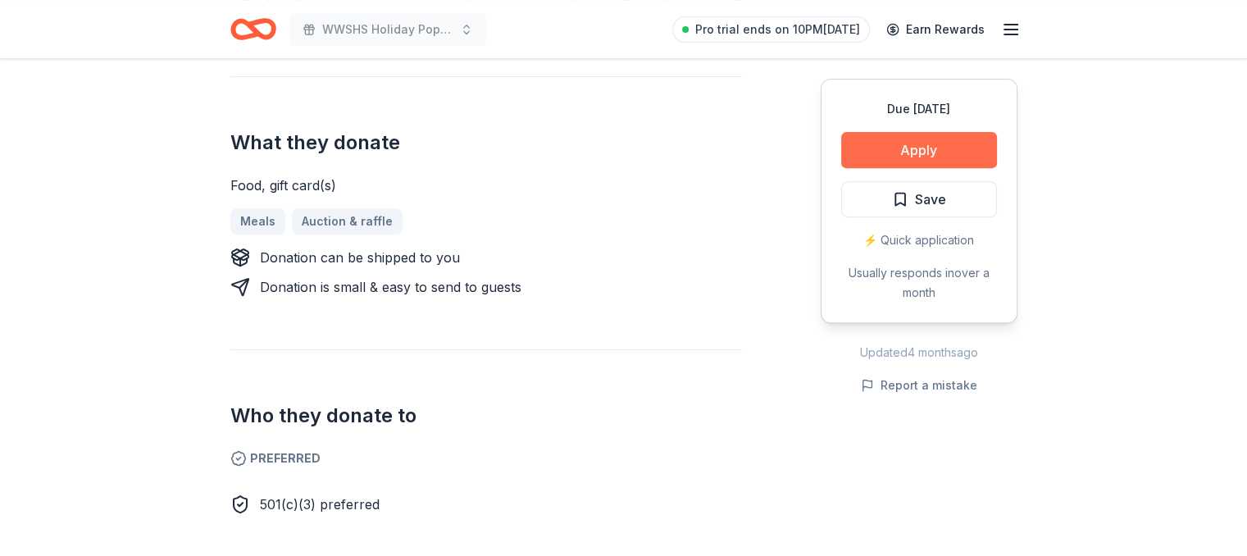
click at [909, 141] on button "Apply" at bounding box center [919, 150] width 156 height 36
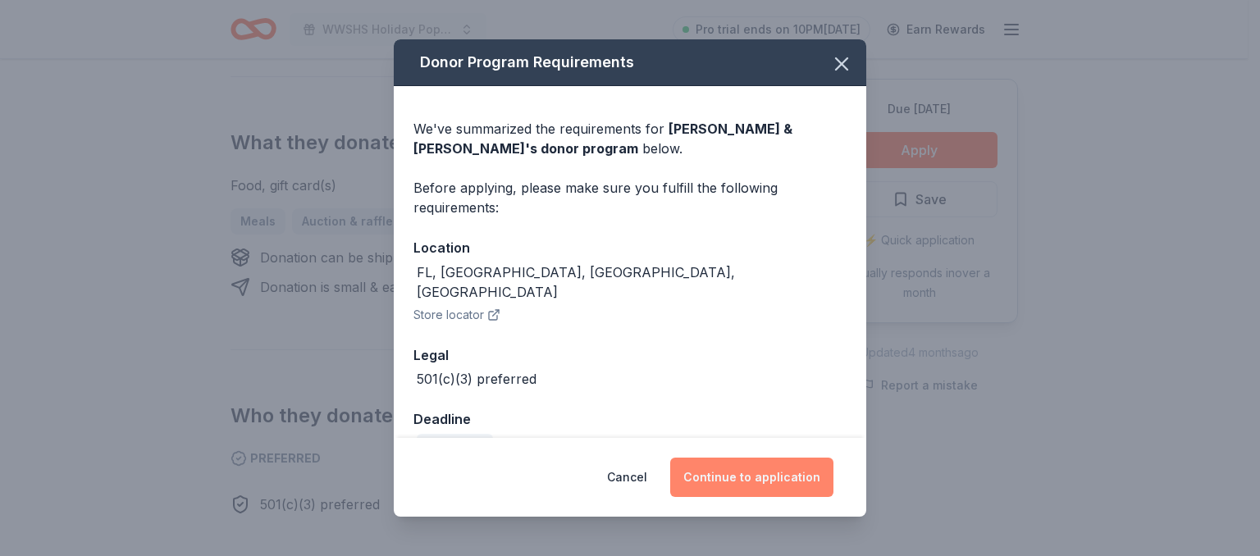
click at [749, 479] on button "Continue to application" at bounding box center [751, 477] width 163 height 39
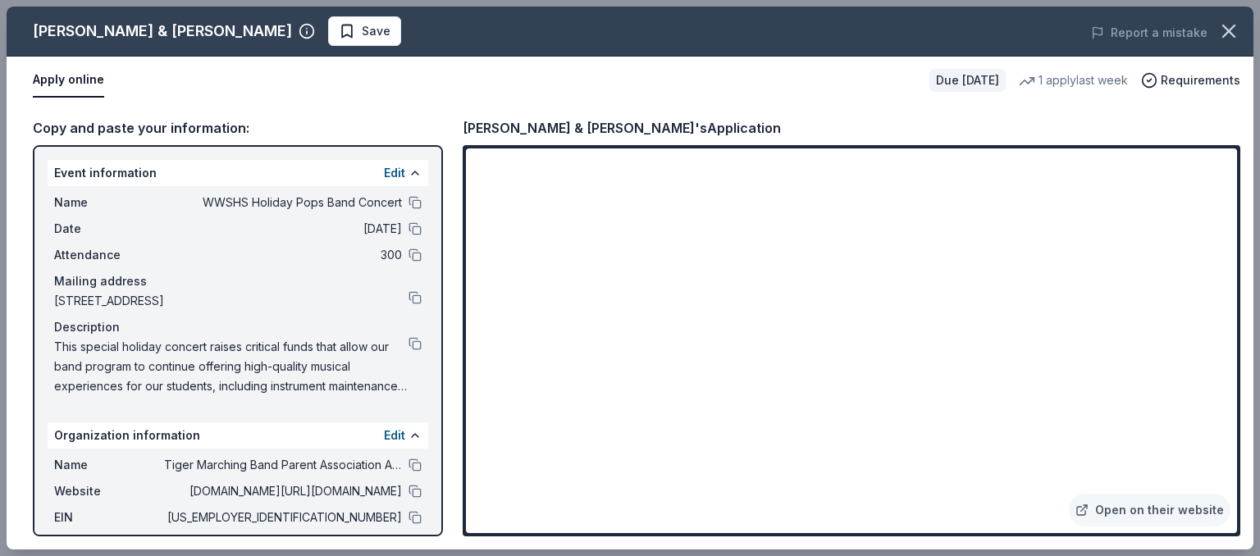
click at [1237, 355] on div "Open on their website" at bounding box center [851, 340] width 777 height 391
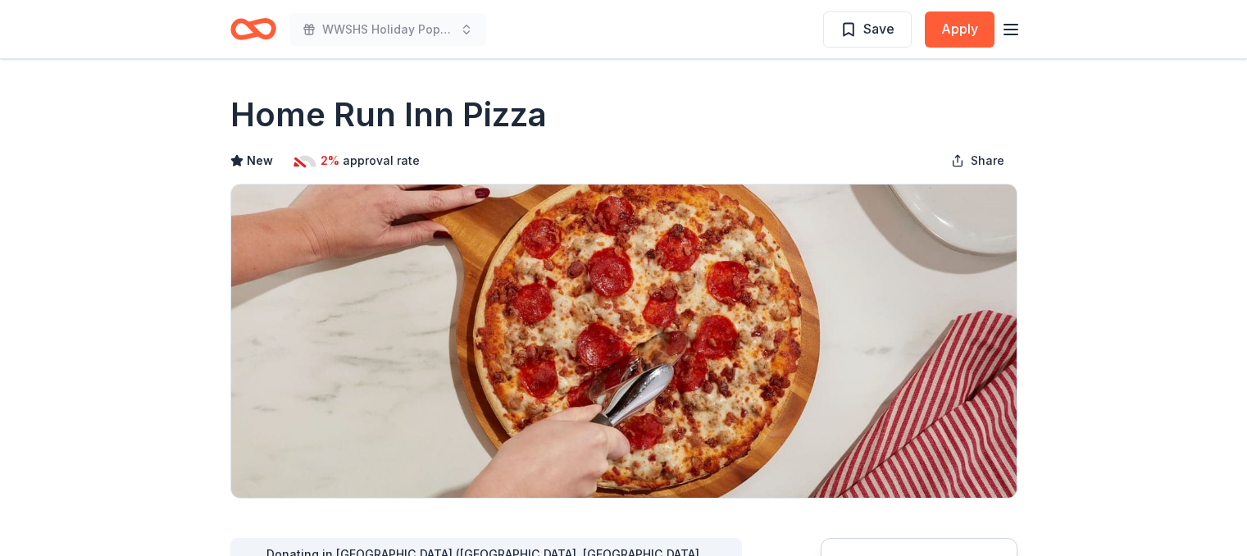
scroll to position [1672, 0]
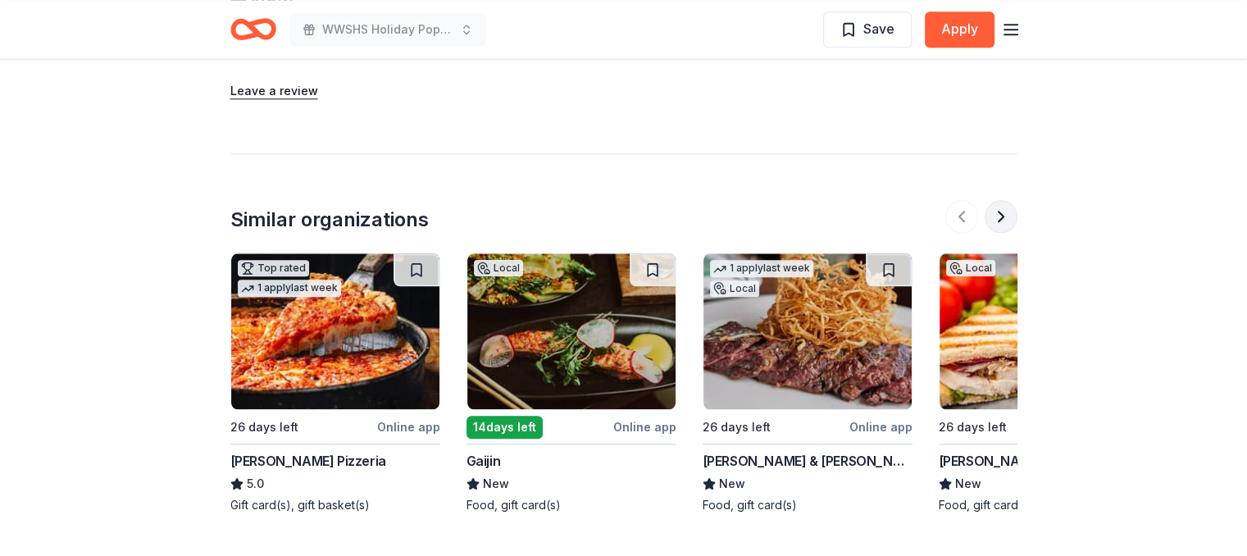
click at [1002, 200] on button at bounding box center [1001, 216] width 33 height 33
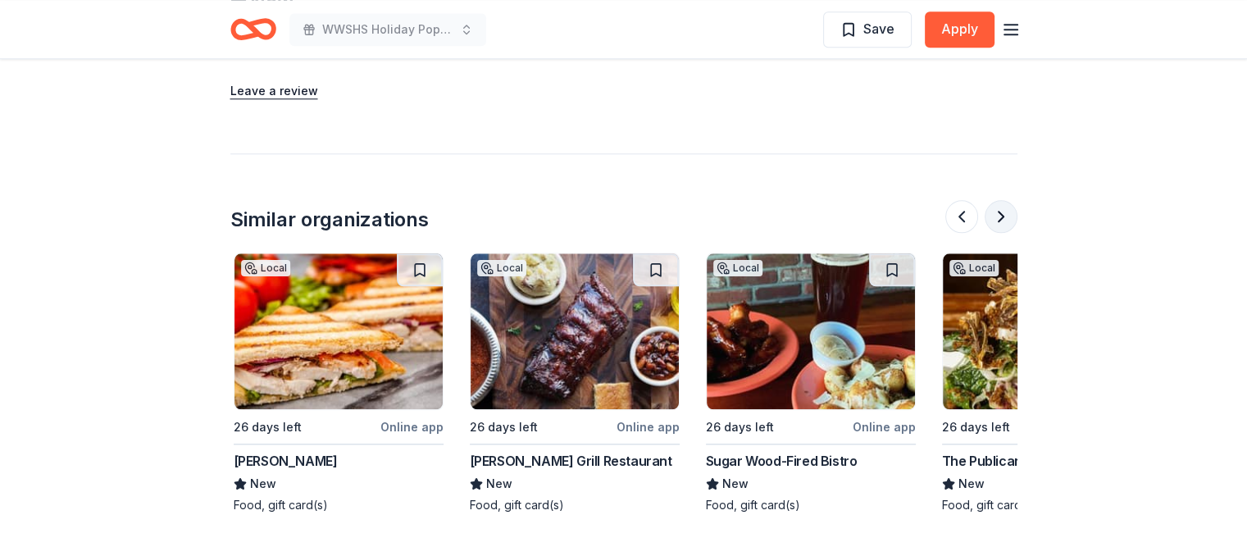
scroll to position [0, 709]
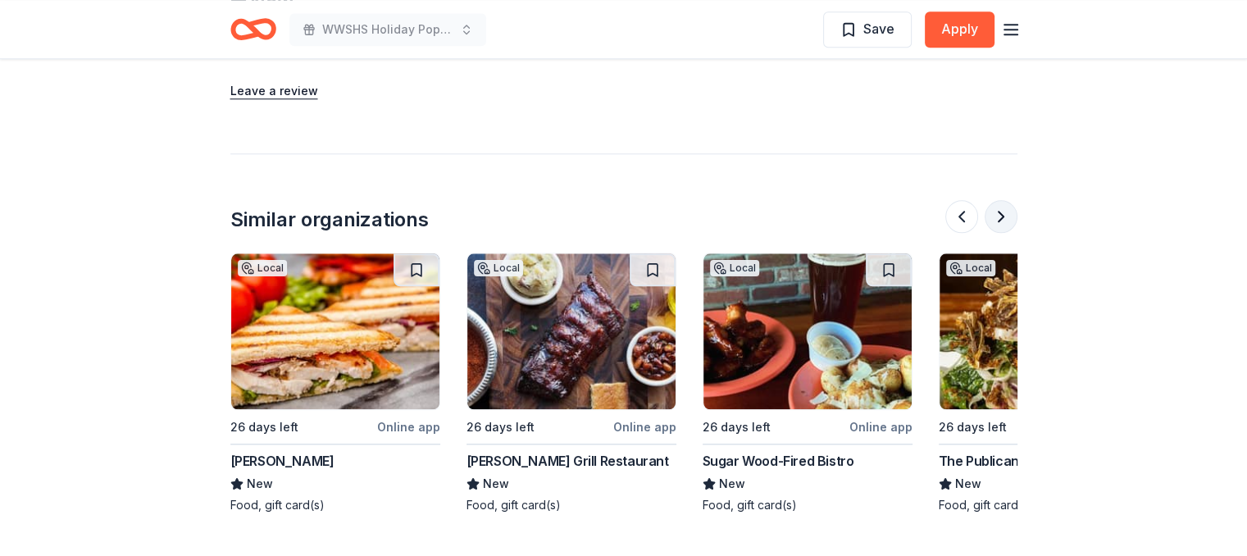
click at [1002, 200] on button at bounding box center [1001, 216] width 33 height 33
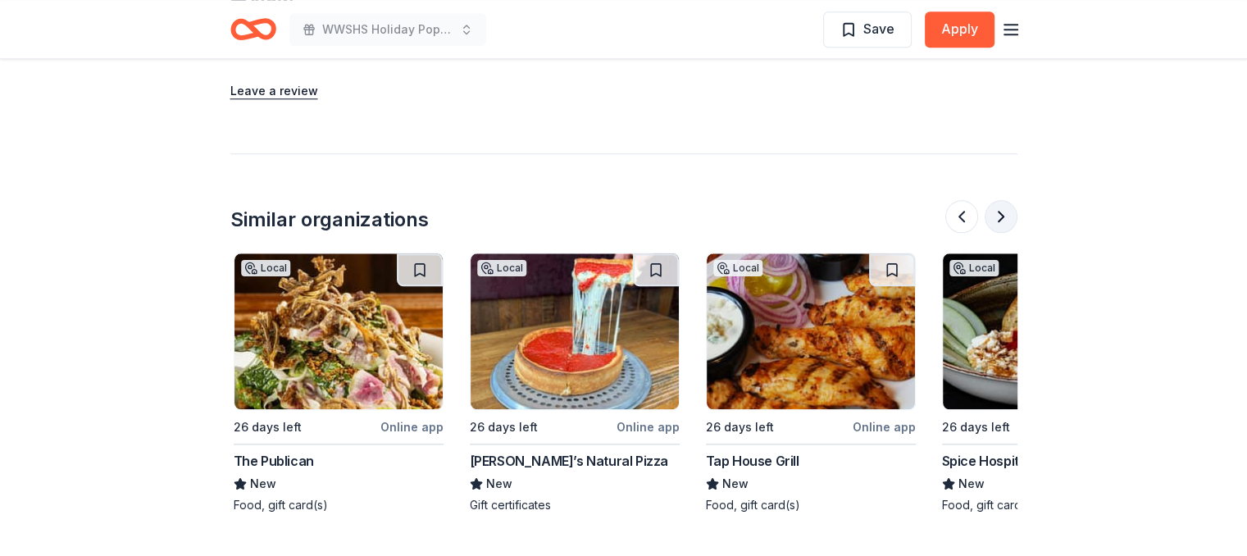
scroll to position [0, 1417]
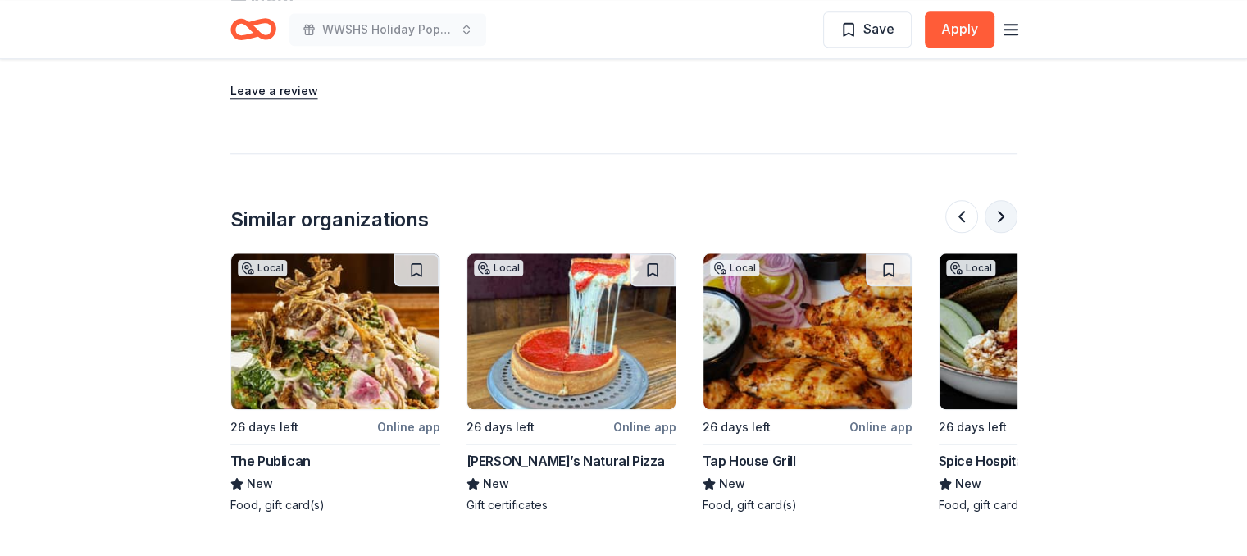
click at [1002, 200] on button at bounding box center [1001, 216] width 33 height 33
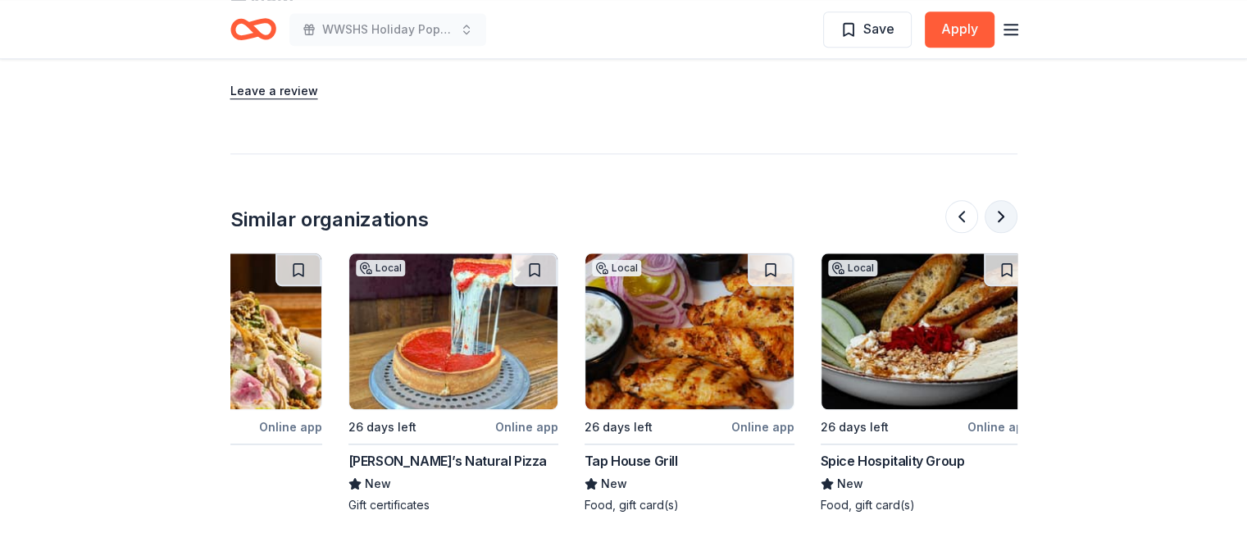
scroll to position [0, 1548]
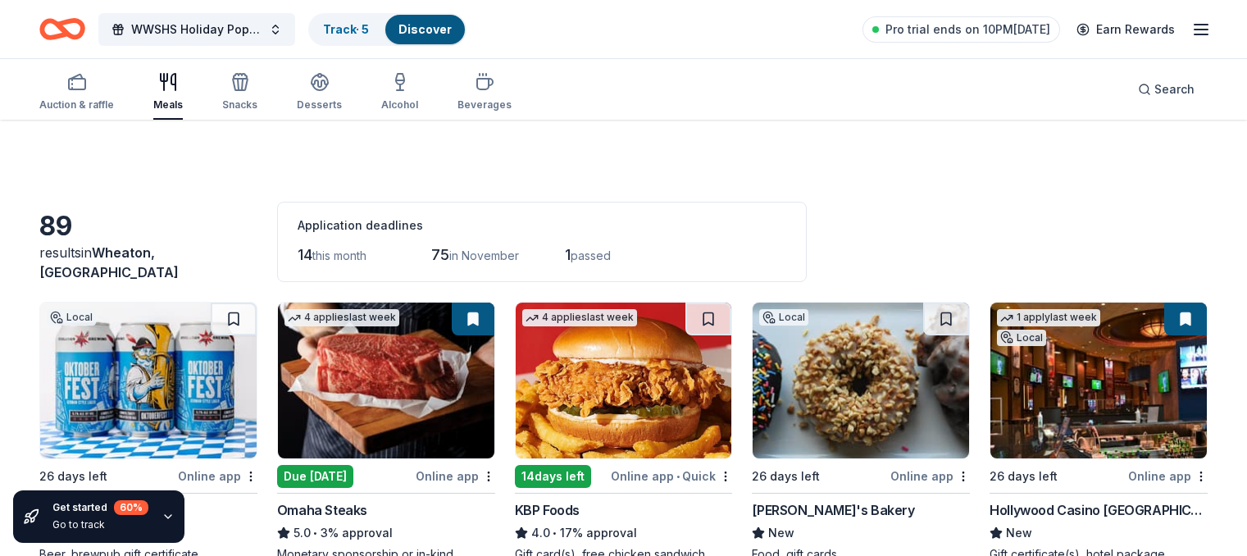
scroll to position [1958, 0]
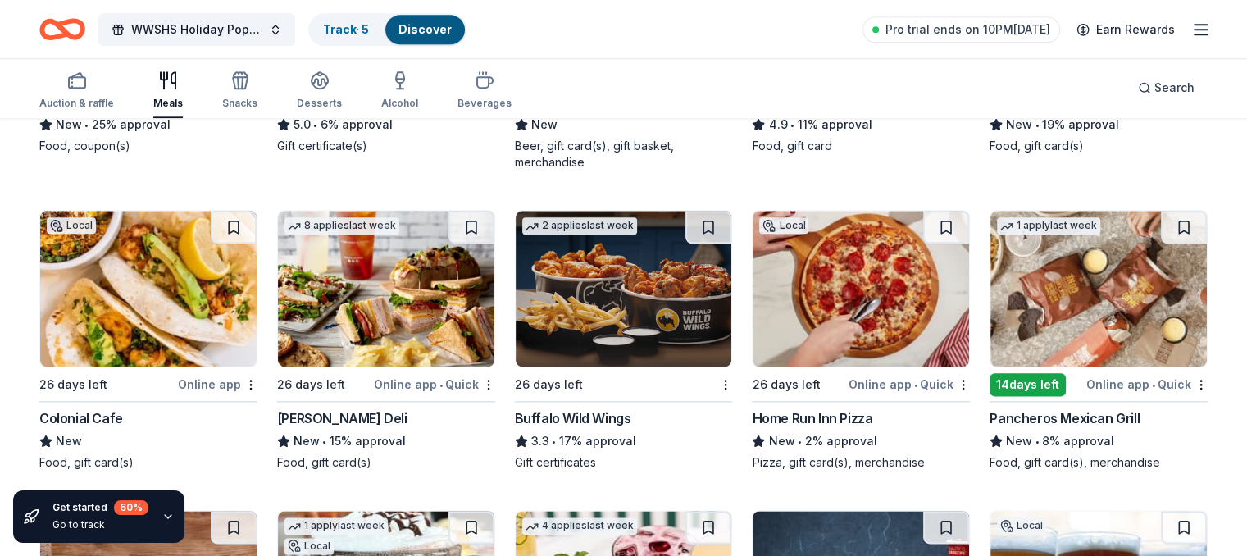
click at [628, 288] on img at bounding box center [624, 289] width 217 height 156
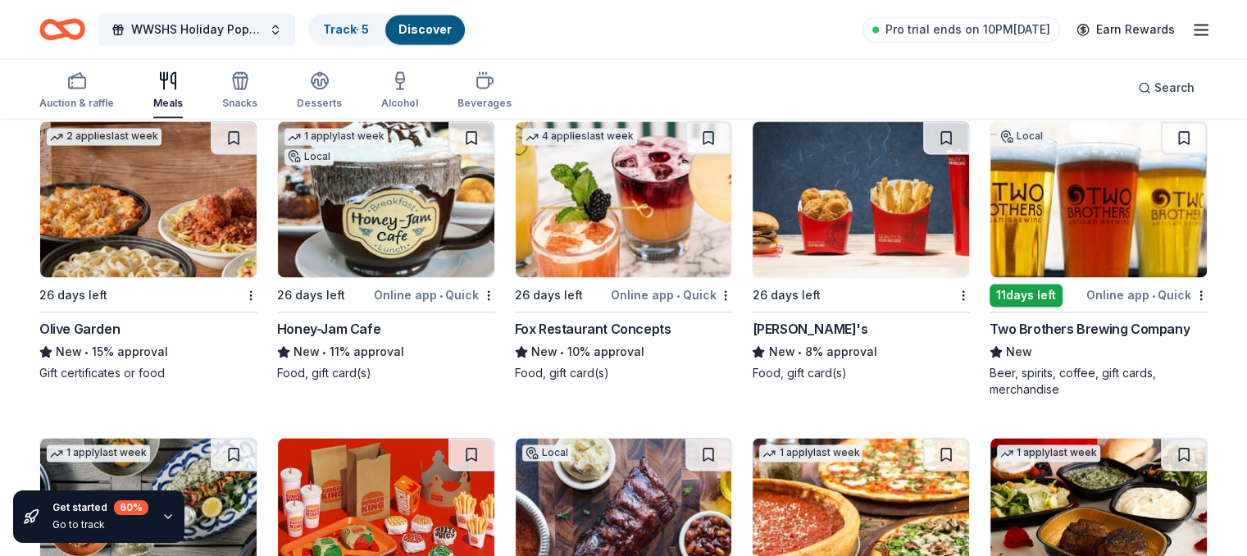
scroll to position [2365, 0]
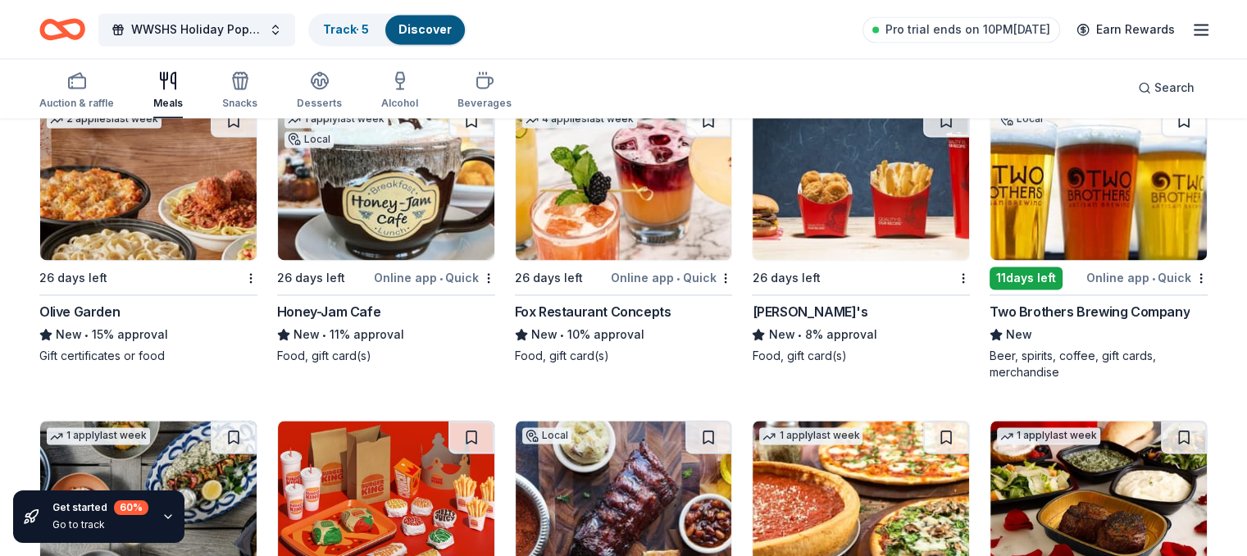
click at [362, 310] on div "Honey-Jam Cafe" at bounding box center [328, 312] width 103 height 20
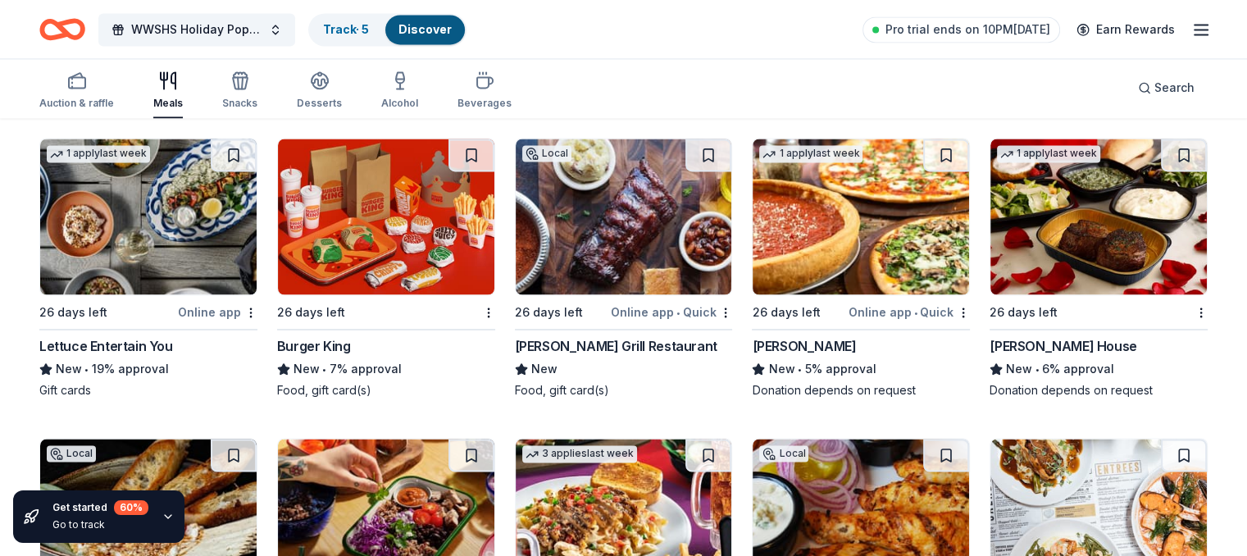
scroll to position [2652, 0]
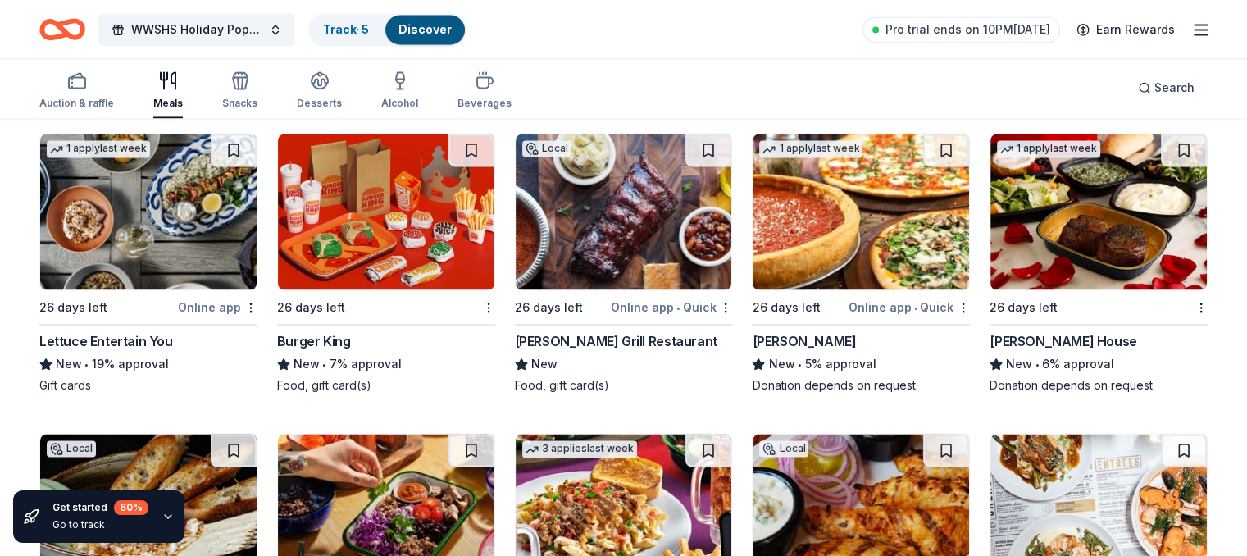
click at [1030, 343] on div "Ruth's Chris Steak House" at bounding box center [1063, 341] width 147 height 20
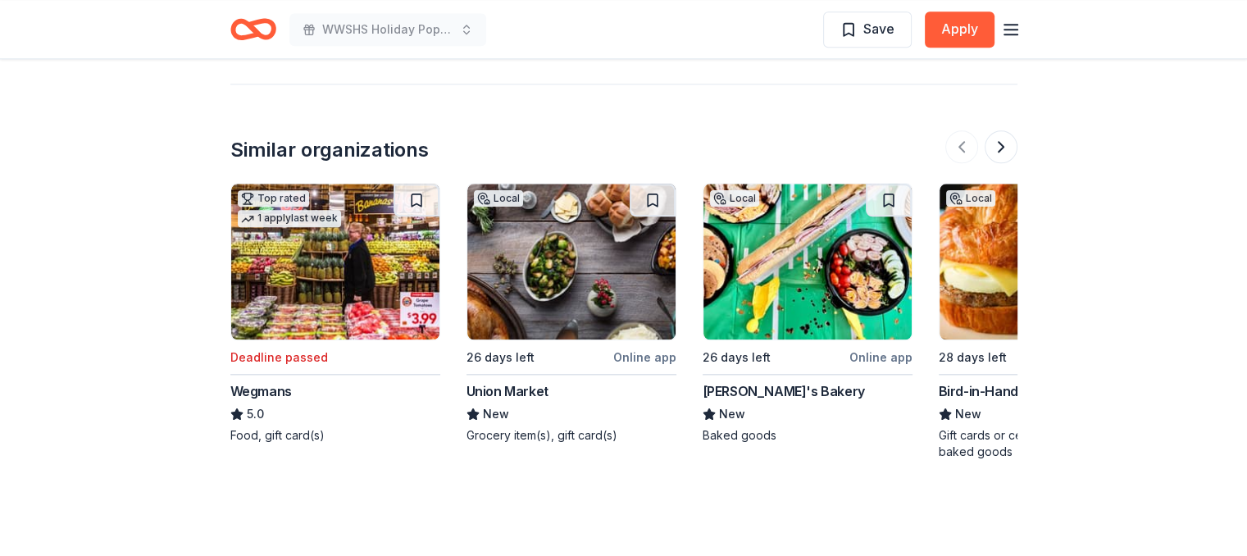
scroll to position [1834, 0]
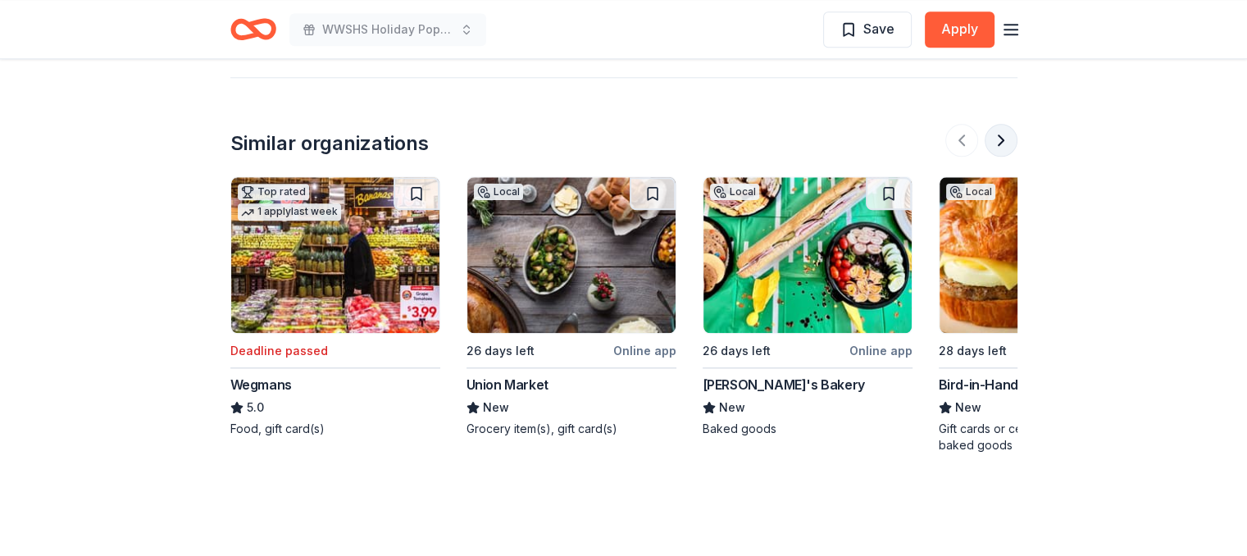
click at [1005, 139] on button at bounding box center [1001, 140] width 33 height 33
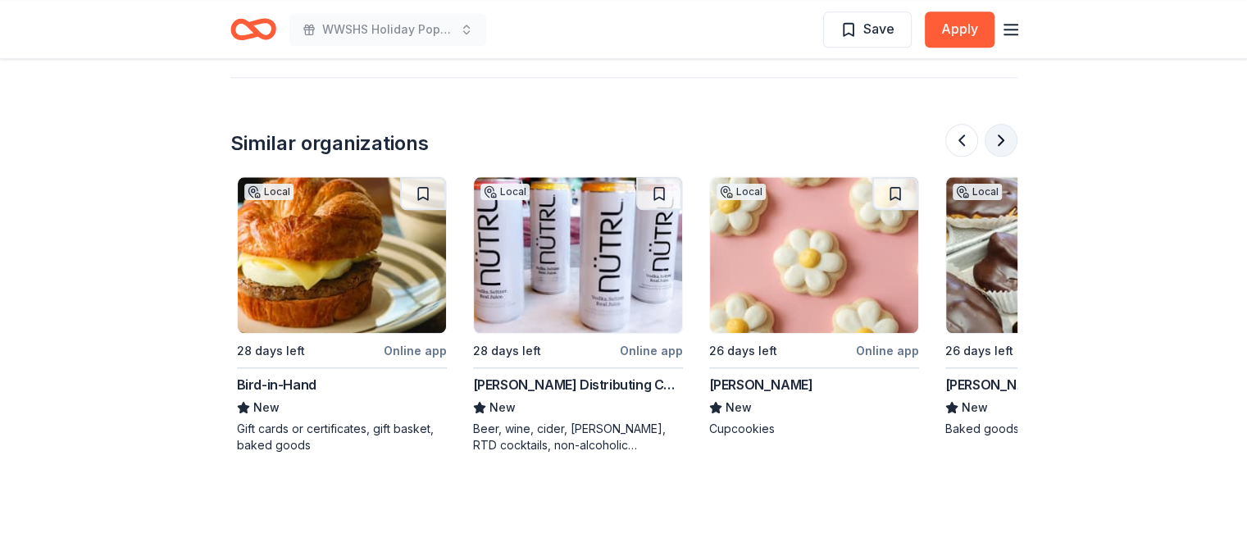
scroll to position [0, 709]
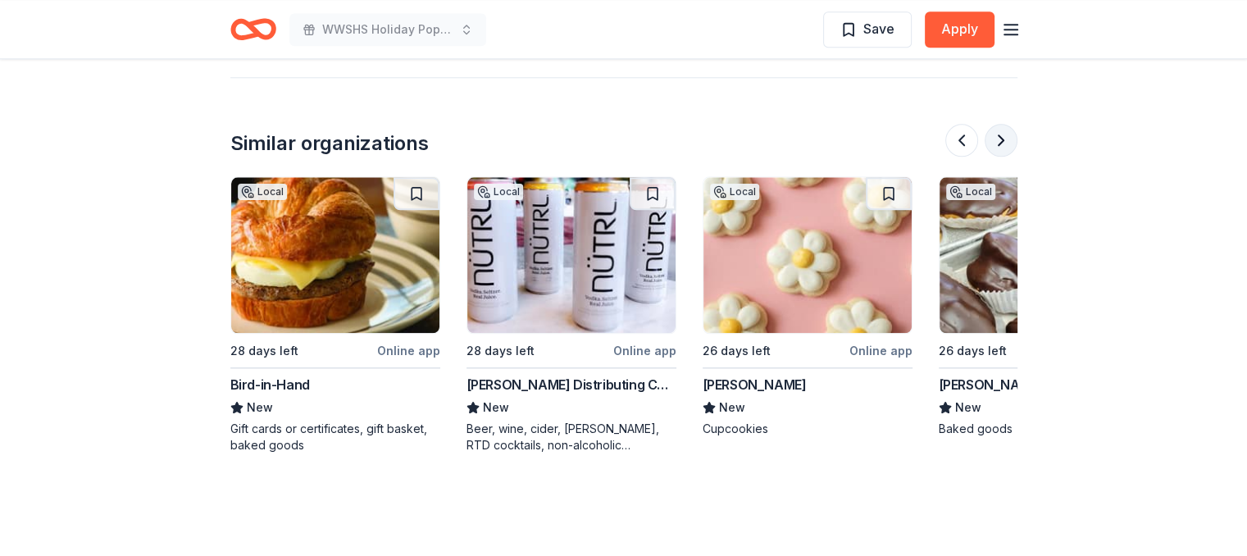
click at [1005, 139] on button at bounding box center [1001, 140] width 33 height 33
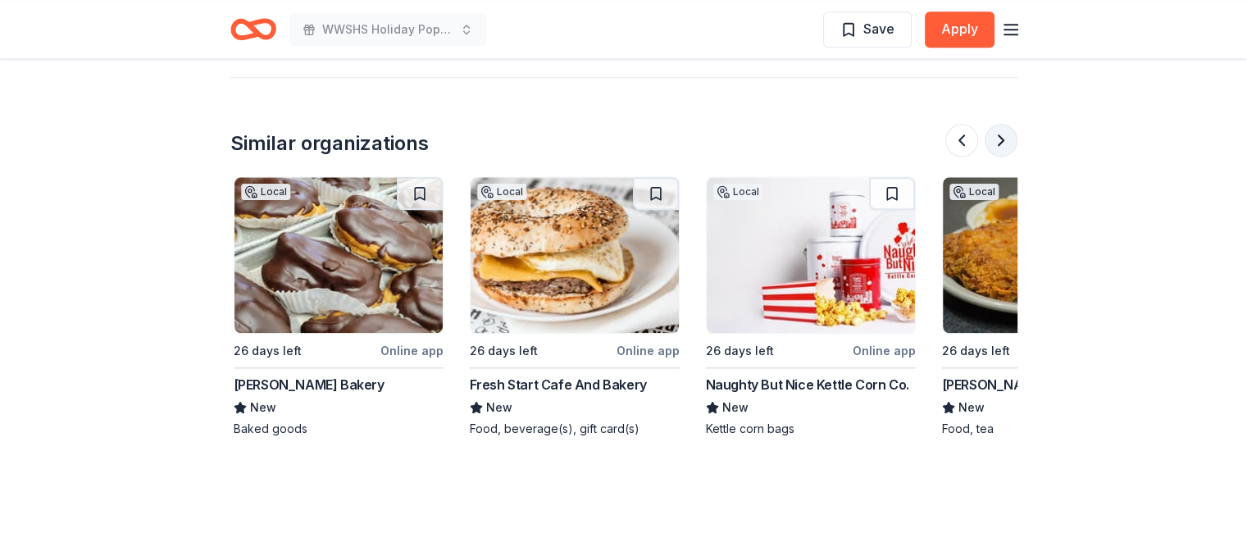
scroll to position [0, 1417]
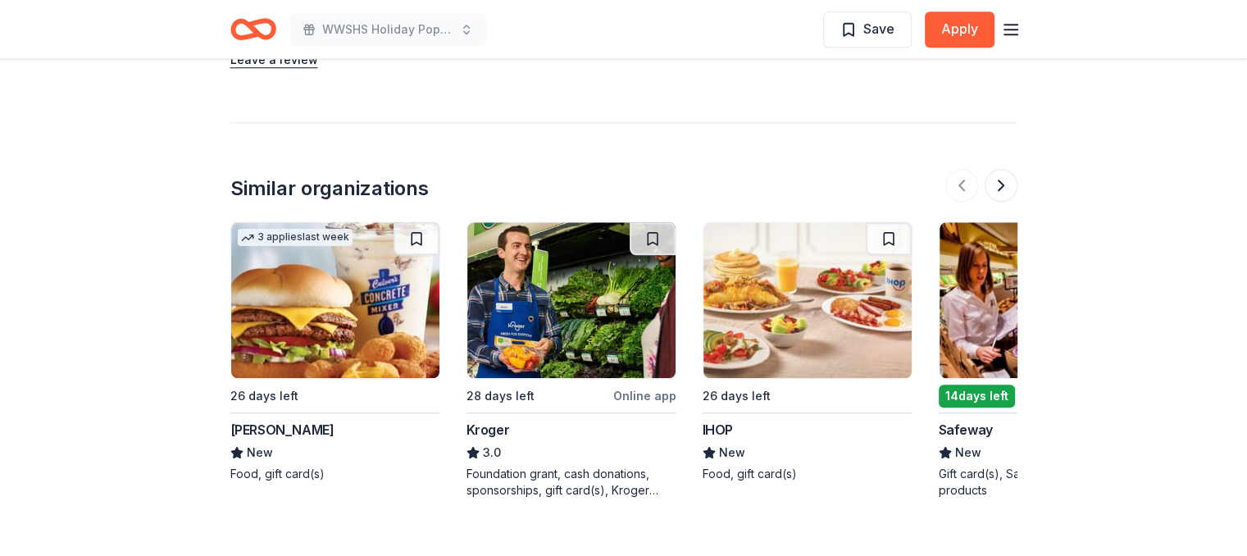
scroll to position [1593, 0]
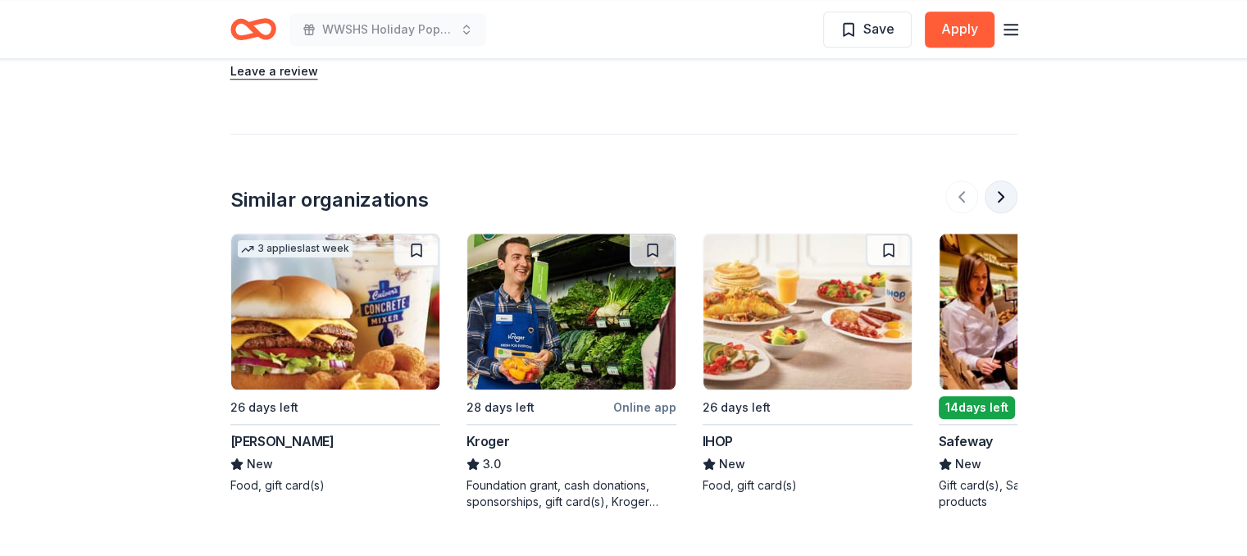
click at [999, 180] on button at bounding box center [1001, 196] width 33 height 33
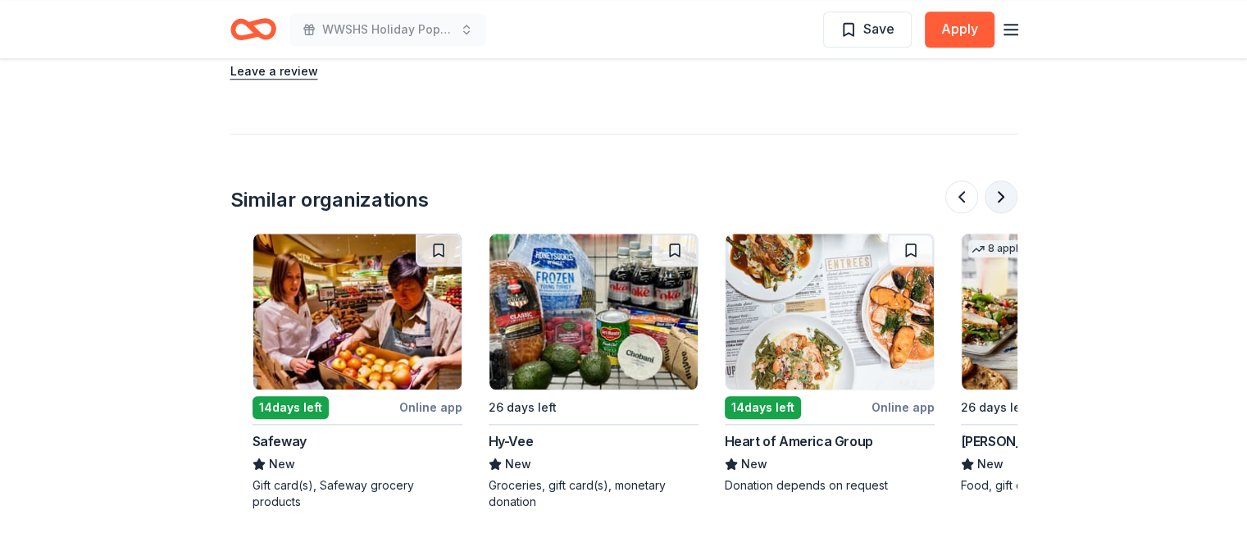
scroll to position [0, 709]
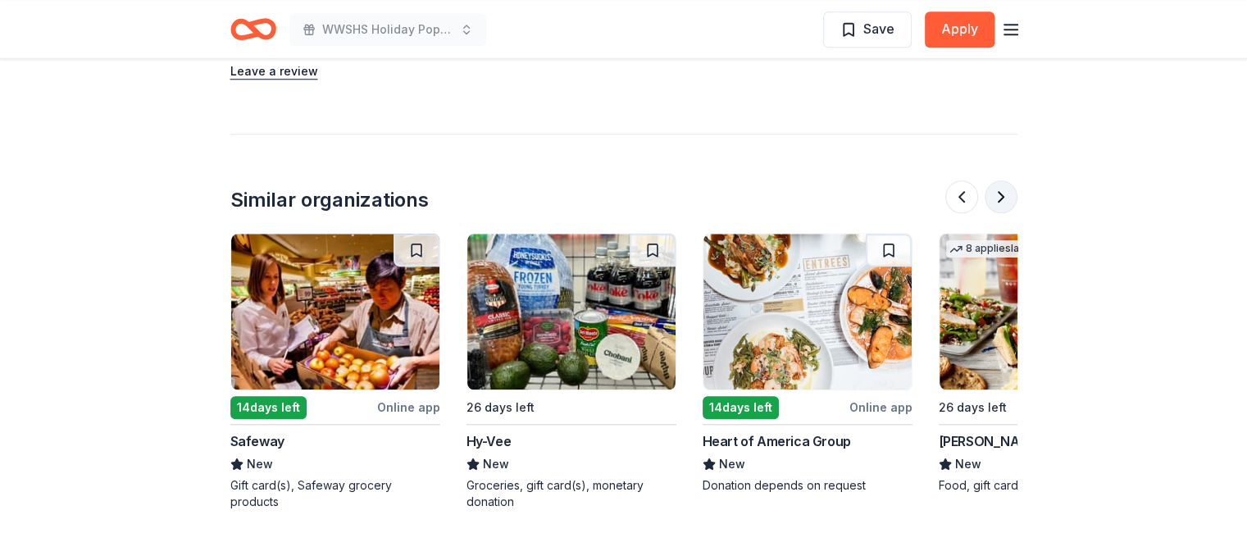
click at [999, 180] on button at bounding box center [1001, 196] width 33 height 33
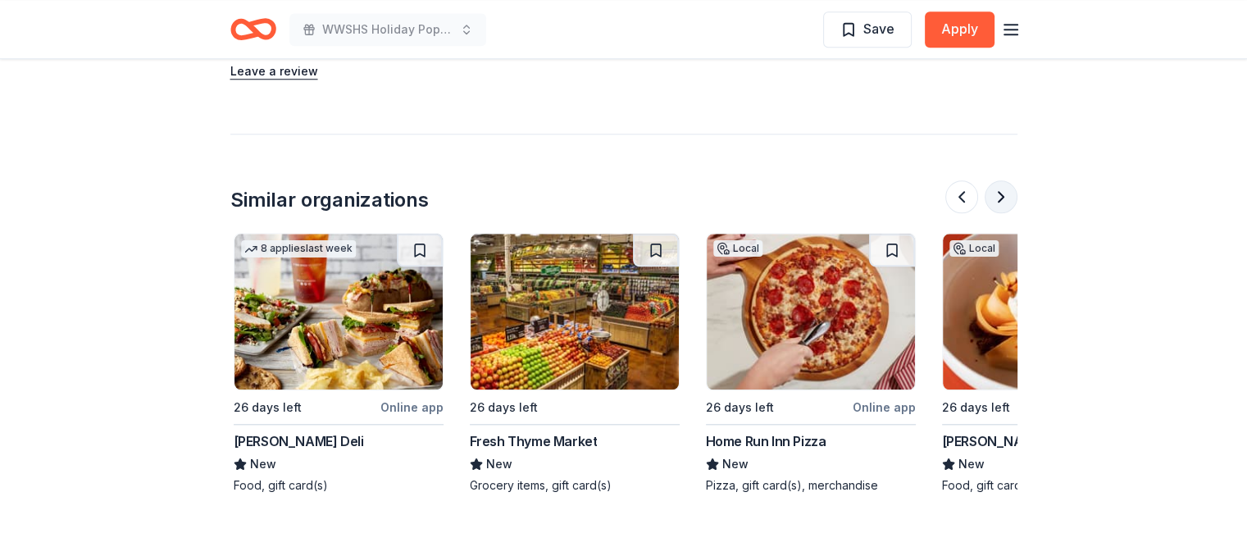
scroll to position [0, 1417]
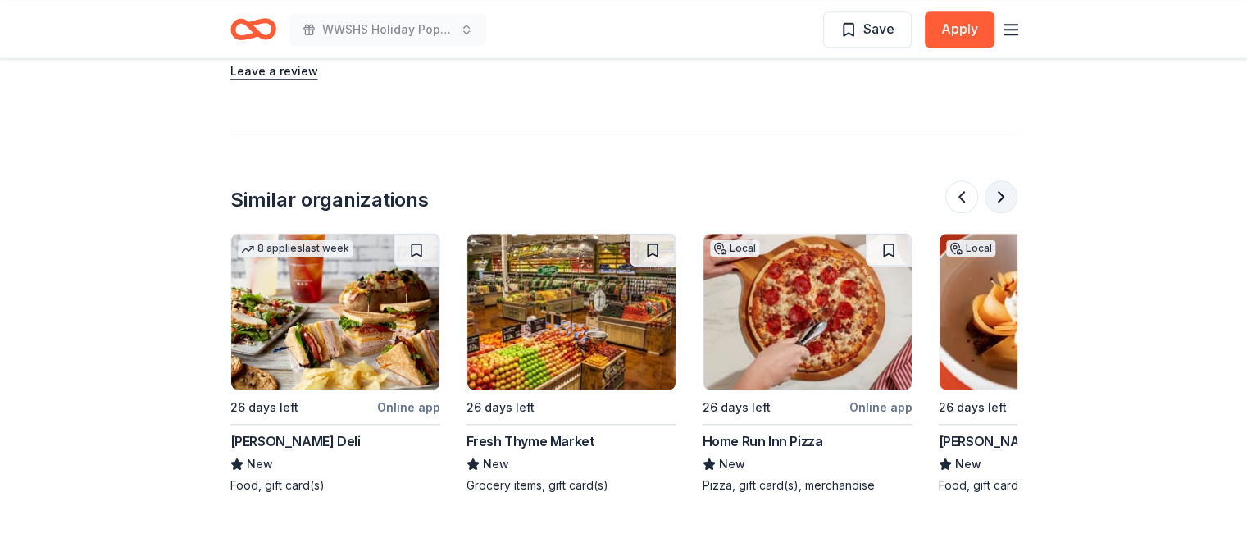
click at [999, 180] on button at bounding box center [1001, 196] width 33 height 33
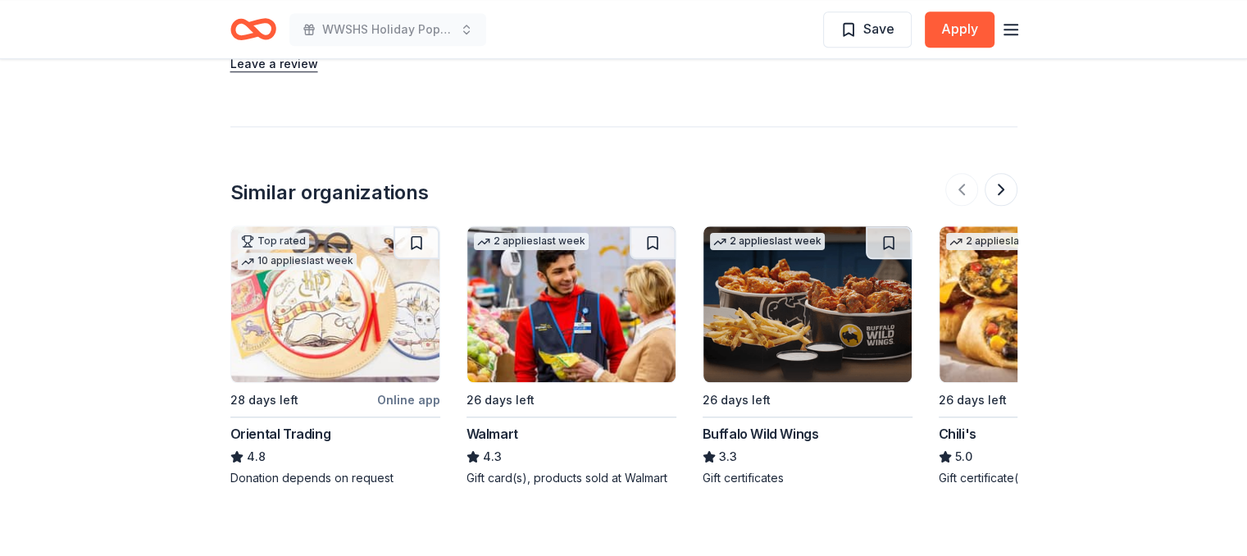
scroll to position [1603, 0]
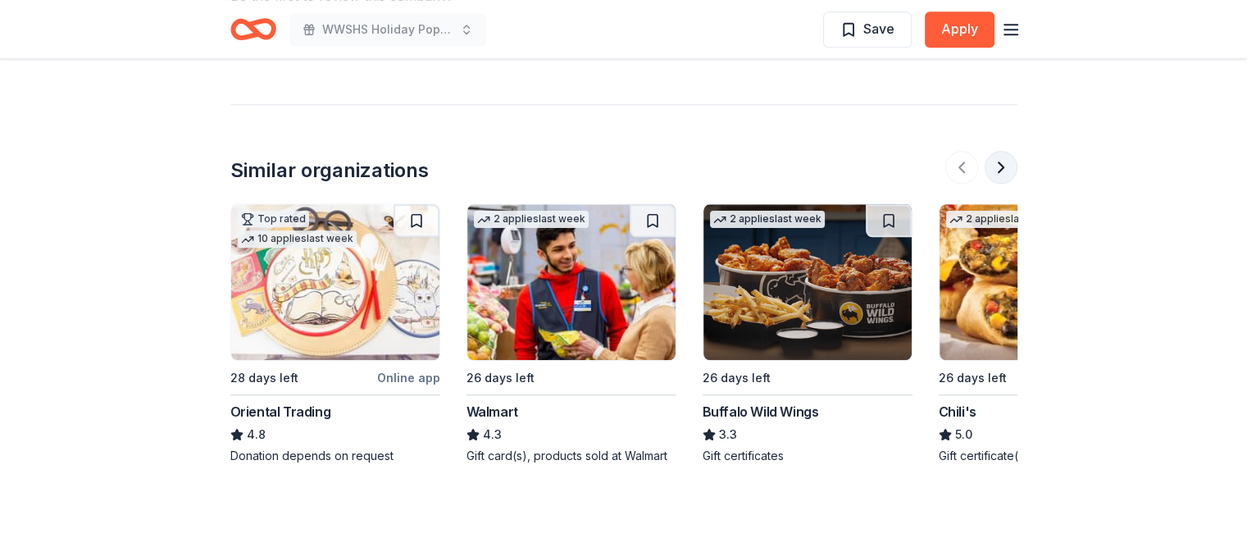
click at [1004, 151] on button at bounding box center [1001, 167] width 33 height 33
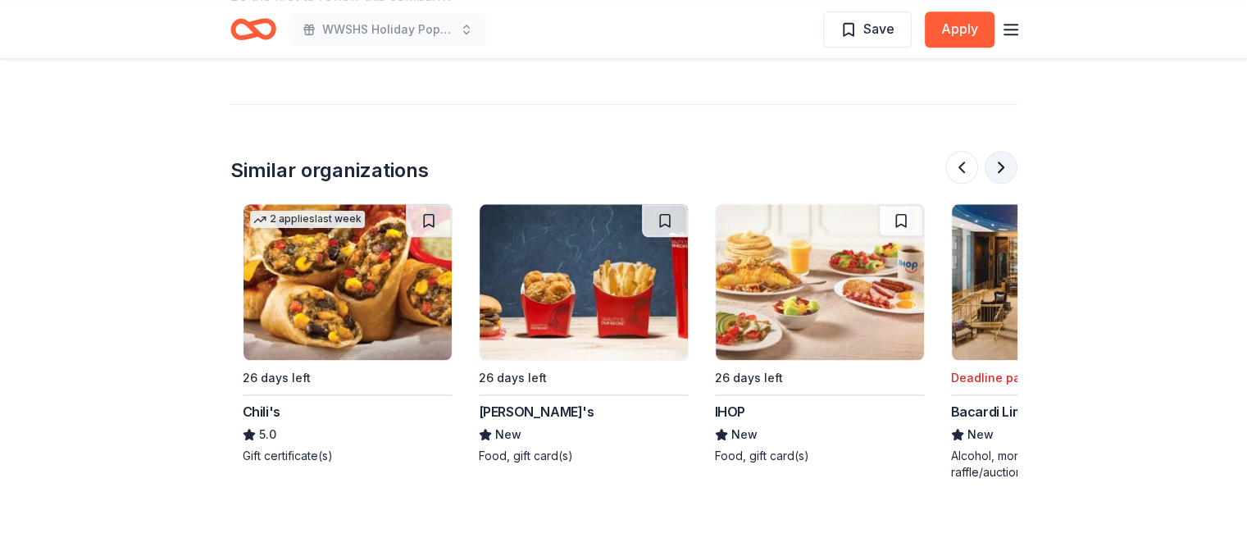
scroll to position [0, 709]
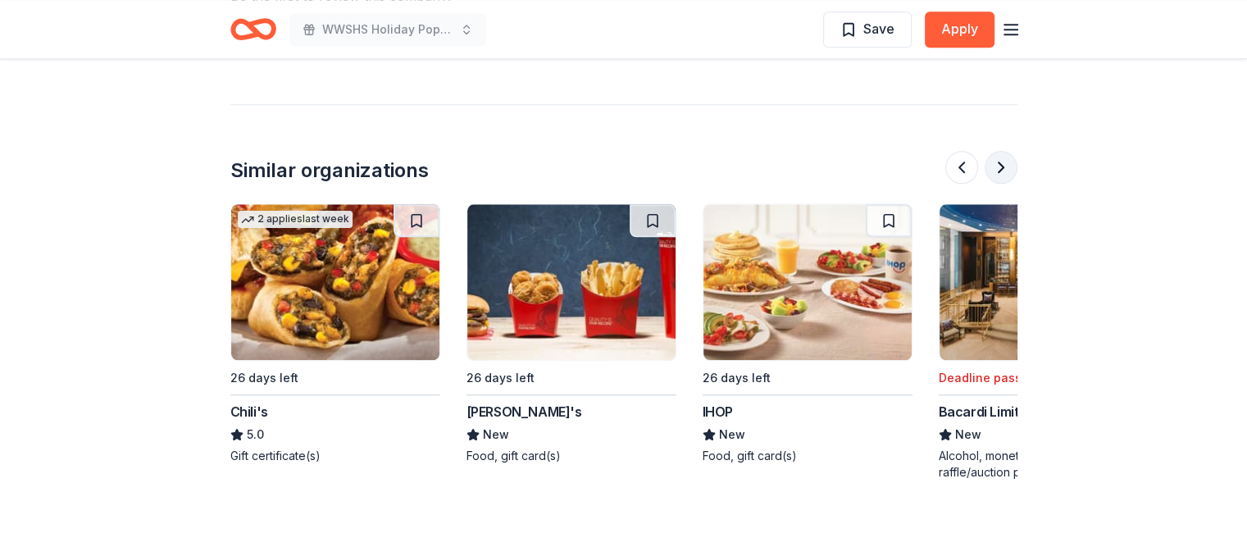
click at [1004, 151] on button at bounding box center [1001, 167] width 33 height 33
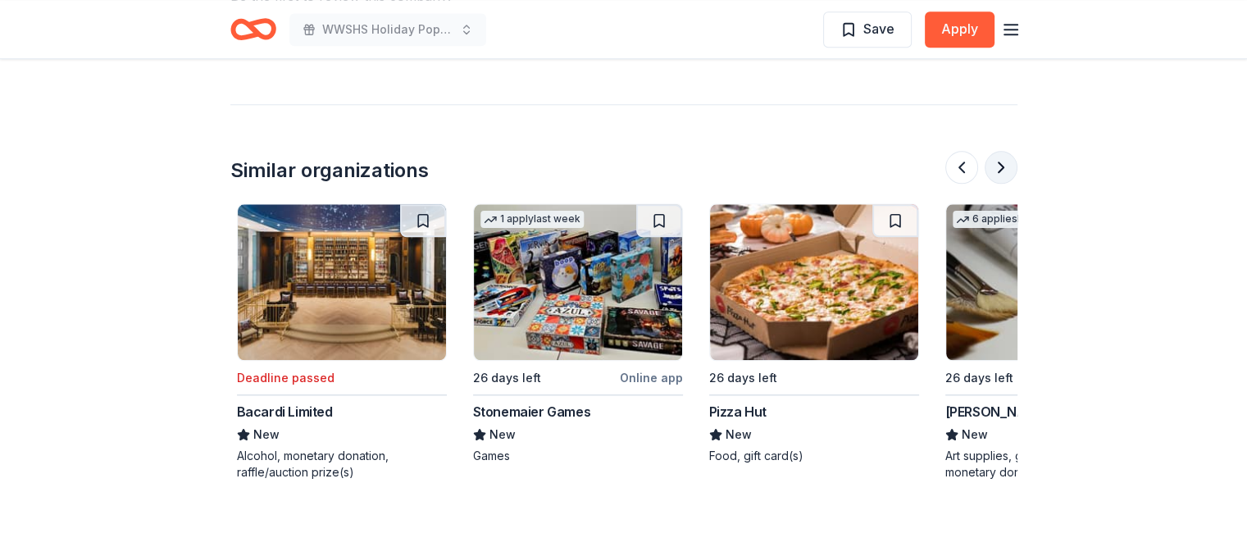
scroll to position [0, 1417]
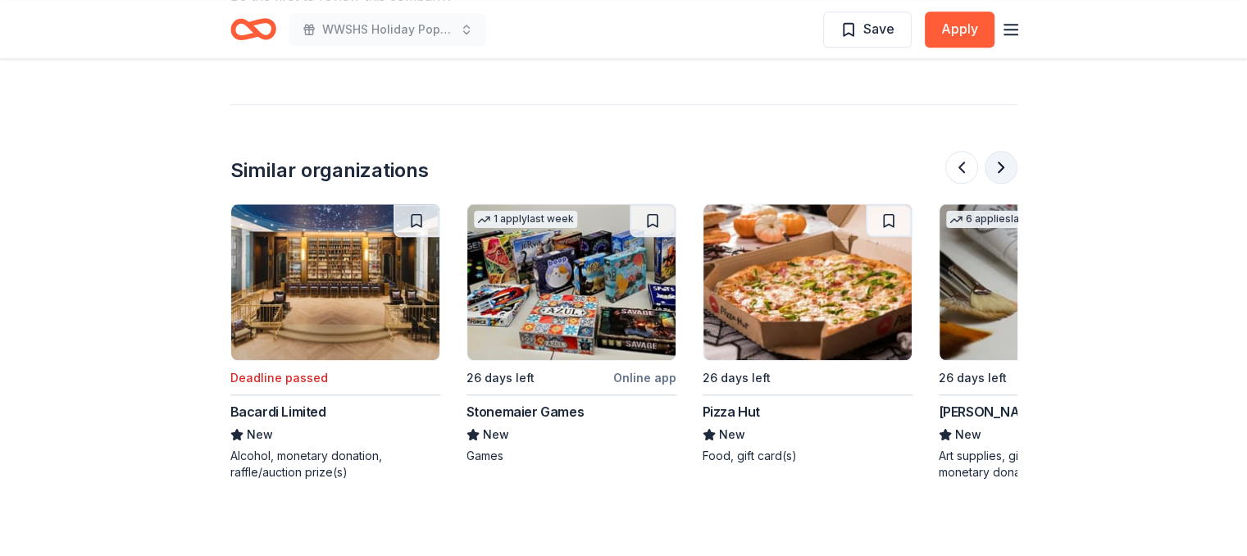
click at [1004, 151] on button at bounding box center [1001, 167] width 33 height 33
